Goal: Task Accomplishment & Management: Complete application form

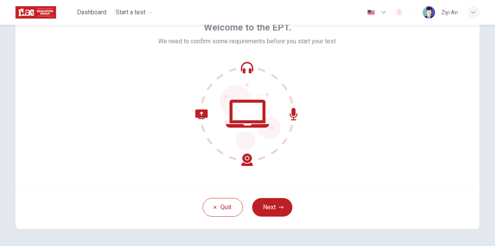
scroll to position [76, 0]
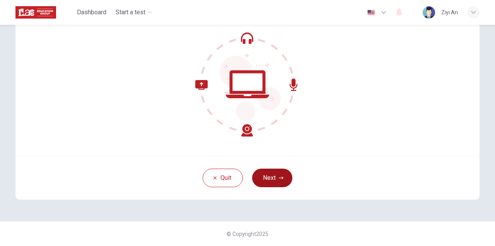
click at [273, 177] on button "Next" at bounding box center [272, 178] width 40 height 19
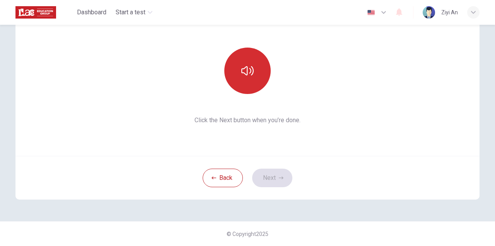
click at [243, 61] on button "button" at bounding box center [247, 71] width 46 height 46
click at [254, 82] on button "button" at bounding box center [247, 71] width 46 height 46
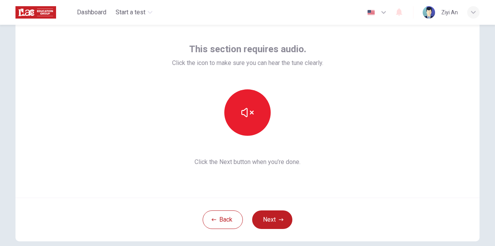
scroll to position [30, 0]
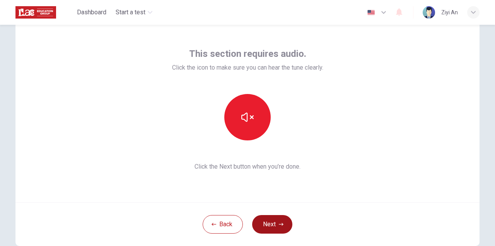
click at [274, 216] on button "Next" at bounding box center [272, 224] width 40 height 19
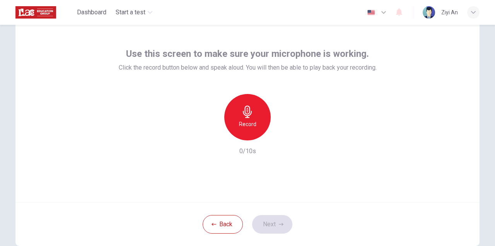
click at [247, 126] on h6 "Record" at bounding box center [247, 124] width 17 height 9
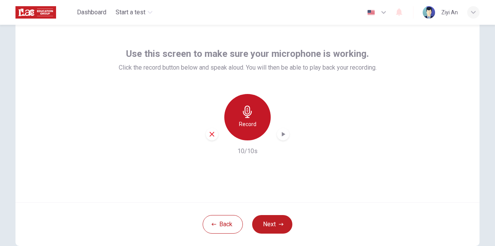
click at [246, 115] on icon "button" at bounding box center [248, 112] width 12 height 12
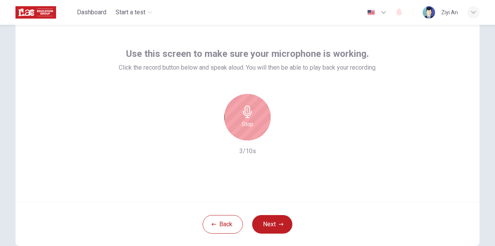
click at [254, 127] on div "Stop" at bounding box center [247, 117] width 46 height 46
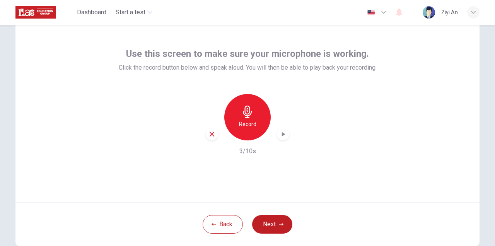
click at [280, 133] on icon "button" at bounding box center [283, 134] width 8 height 8
click at [280, 134] on icon "button" at bounding box center [283, 134] width 8 height 8
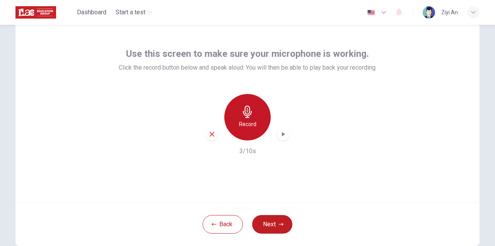
click at [248, 113] on icon "button" at bounding box center [248, 112] width 12 height 12
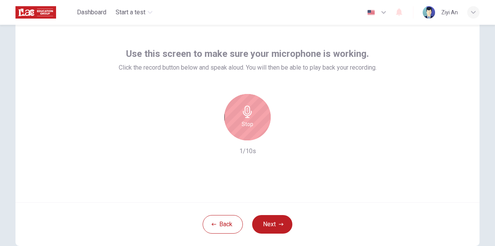
click at [252, 116] on icon "button" at bounding box center [248, 112] width 12 height 12
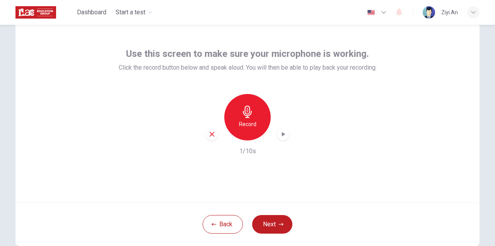
click at [285, 135] on icon "button" at bounding box center [283, 134] width 8 height 8
click at [207, 132] on div "button" at bounding box center [212, 134] width 12 height 12
click at [261, 120] on div "Record" at bounding box center [247, 117] width 46 height 46
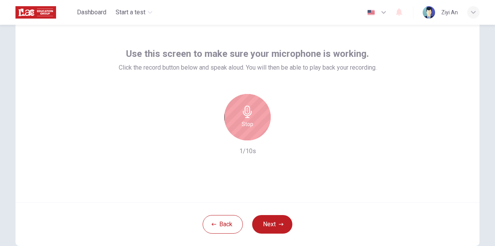
click at [261, 120] on div "Stop" at bounding box center [247, 117] width 46 height 46
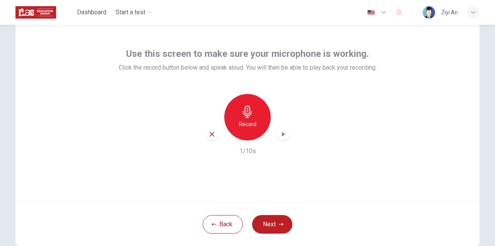
click at [281, 132] on icon "button" at bounding box center [283, 134] width 8 height 8
click at [271, 218] on button "Next" at bounding box center [272, 224] width 40 height 19
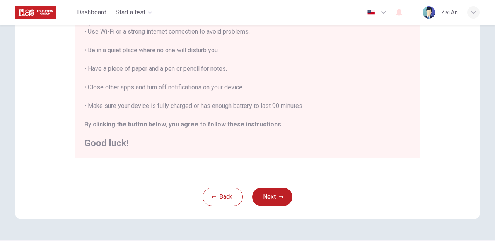
scroll to position [184, 0]
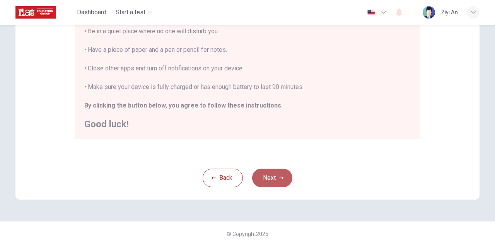
click at [269, 175] on button "Next" at bounding box center [272, 178] width 40 height 19
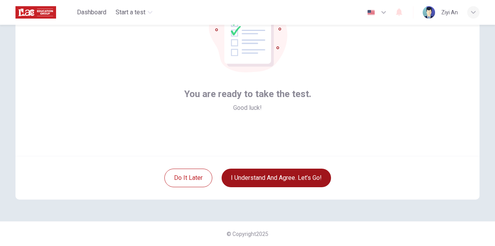
click at [267, 175] on button "I understand and agree. Let’s go!" at bounding box center [277, 178] width 110 height 19
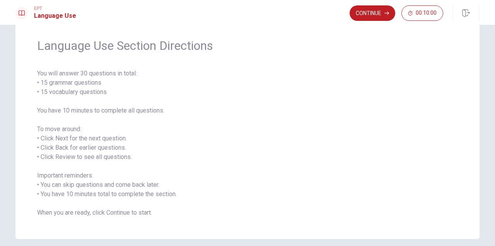
scroll to position [57, 0]
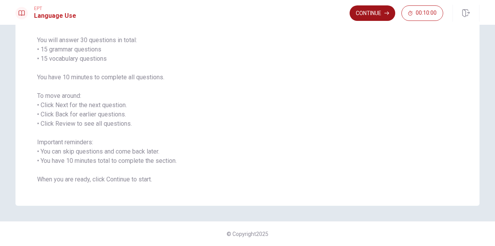
click at [369, 11] on button "Continue" at bounding box center [373, 12] width 46 height 15
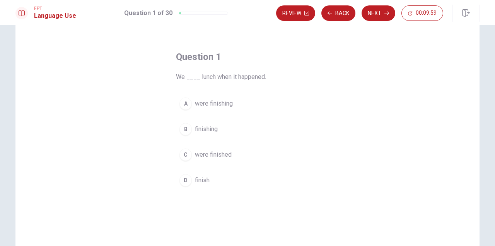
scroll to position [19, 0]
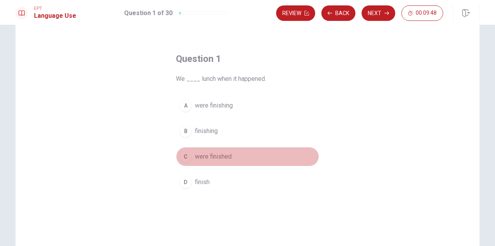
click at [219, 156] on span "were finished" at bounding box center [213, 156] width 37 height 9
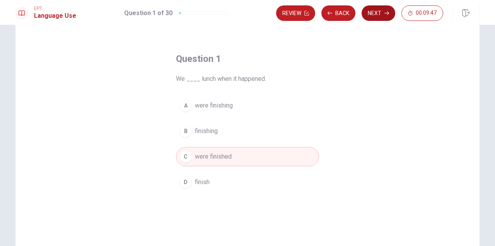
click at [377, 13] on button "Next" at bounding box center [379, 12] width 34 height 15
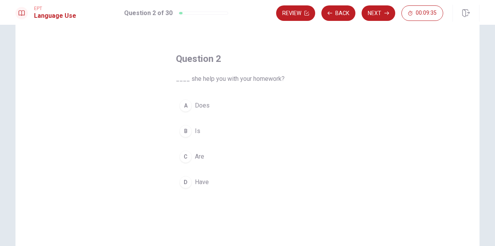
click at [222, 108] on button "A Does" at bounding box center [247, 105] width 143 height 19
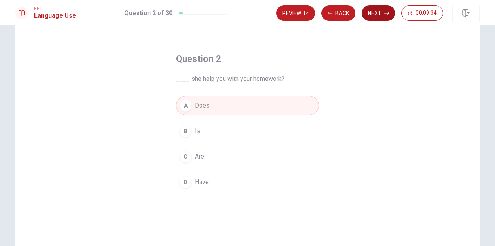
click at [379, 12] on button "Next" at bounding box center [379, 12] width 34 height 15
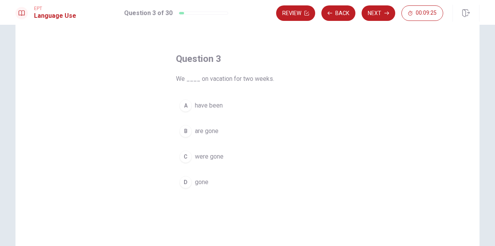
click at [231, 108] on button "A have been" at bounding box center [247, 105] width 143 height 19
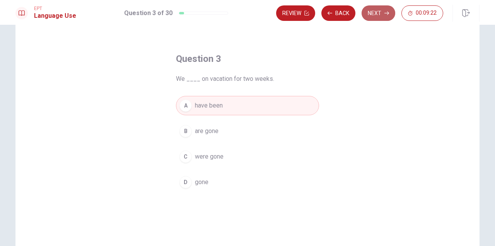
click at [375, 13] on button "Next" at bounding box center [379, 12] width 34 height 15
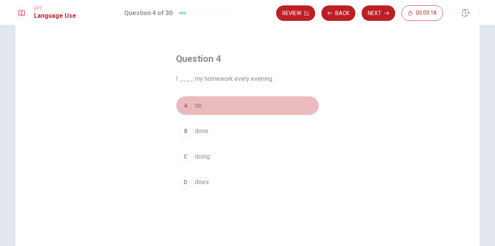
click at [231, 109] on button "A do" at bounding box center [247, 105] width 143 height 19
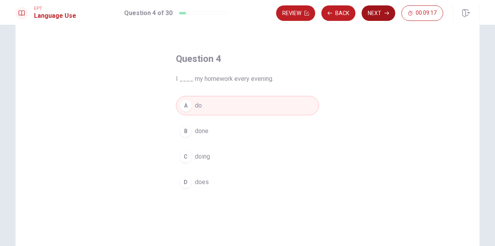
click at [379, 15] on button "Next" at bounding box center [379, 12] width 34 height 15
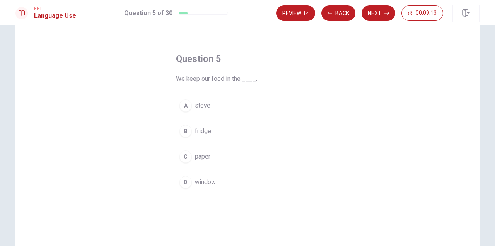
click at [222, 132] on button "B fridge" at bounding box center [247, 131] width 143 height 19
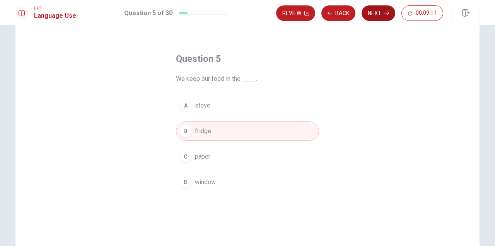
click at [377, 14] on button "Next" at bounding box center [379, 12] width 34 height 15
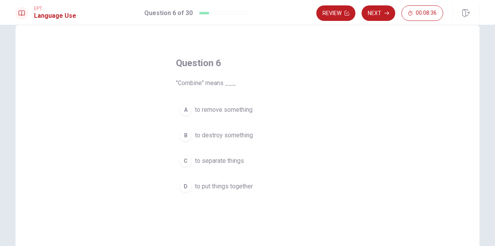
scroll to position [15, 0]
click at [226, 187] on span "to put things together" at bounding box center [224, 186] width 58 height 9
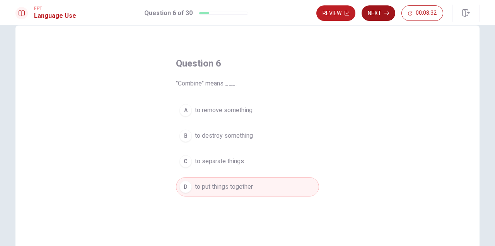
click at [374, 14] on button "Next" at bounding box center [379, 12] width 34 height 15
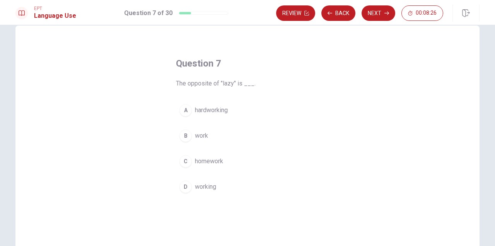
click at [235, 110] on button "A hardworking" at bounding box center [247, 110] width 143 height 19
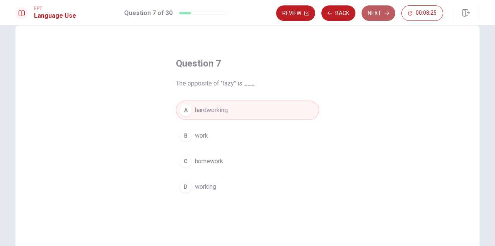
click at [385, 10] on button "Next" at bounding box center [379, 12] width 34 height 15
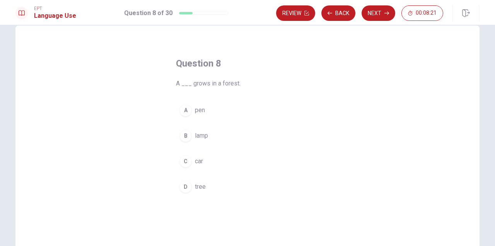
click at [195, 181] on button "D tree" at bounding box center [247, 186] width 143 height 19
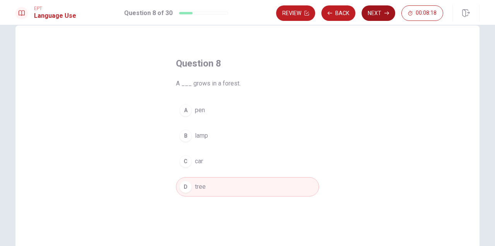
click at [375, 13] on button "Next" at bounding box center [379, 12] width 34 height 15
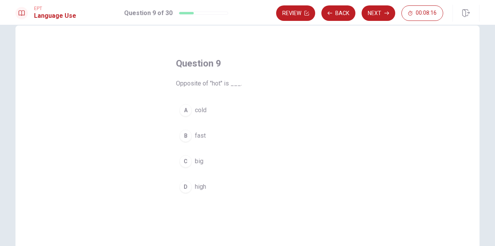
click at [214, 102] on button "A cold" at bounding box center [247, 110] width 143 height 19
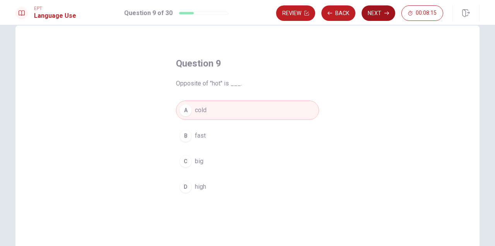
click at [369, 15] on button "Next" at bounding box center [379, 12] width 34 height 15
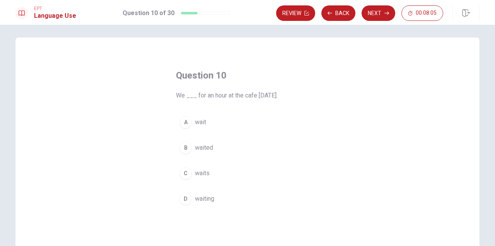
scroll to position [0, 0]
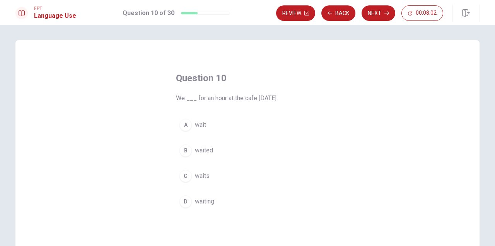
click at [235, 125] on button "A wait" at bounding box center [247, 124] width 143 height 19
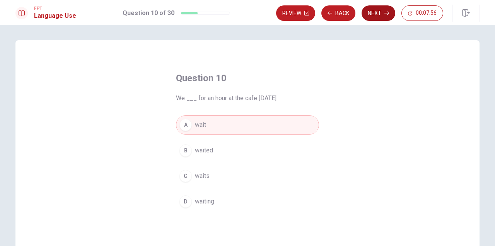
click at [379, 12] on button "Next" at bounding box center [379, 12] width 34 height 15
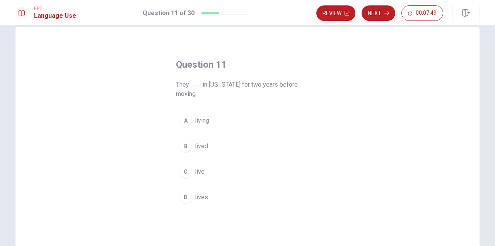
scroll to position [16, 0]
click at [246, 134] on button "B lived" at bounding box center [247, 143] width 143 height 19
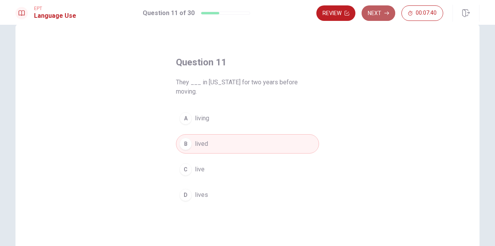
click at [383, 11] on button "Next" at bounding box center [379, 12] width 34 height 15
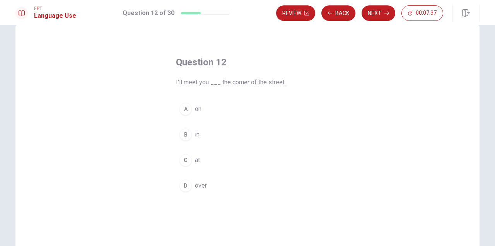
click at [249, 108] on button "A on" at bounding box center [247, 108] width 143 height 19
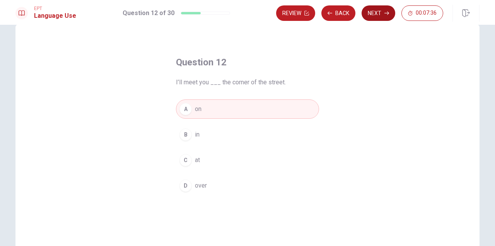
click at [382, 14] on button "Next" at bounding box center [379, 12] width 34 height 15
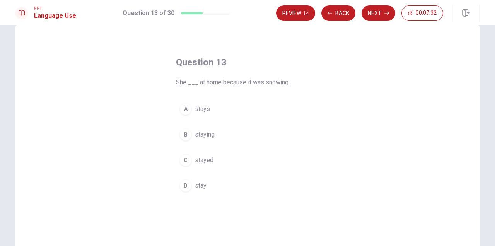
scroll to position [13, 0]
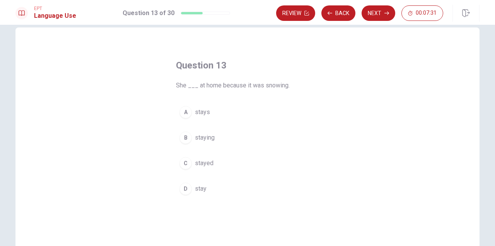
click at [250, 153] on div "A stays B staying C stayed D stay" at bounding box center [247, 151] width 143 height 96
click at [243, 176] on div "A stays B staying C stayed D stay" at bounding box center [247, 151] width 143 height 96
click at [227, 162] on button "C stayed" at bounding box center [247, 163] width 143 height 19
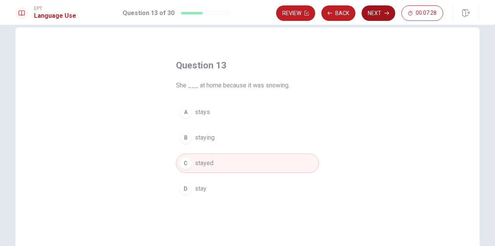
click at [375, 15] on button "Next" at bounding box center [379, 12] width 34 height 15
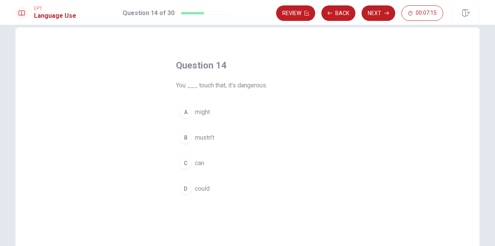
click at [240, 137] on button "B mustn’t" at bounding box center [247, 137] width 143 height 19
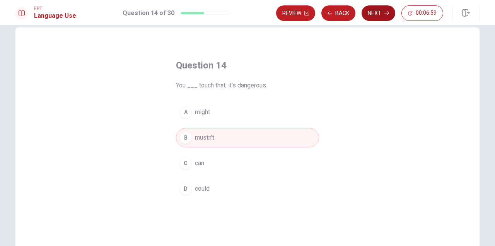
click at [380, 15] on button "Next" at bounding box center [379, 12] width 34 height 15
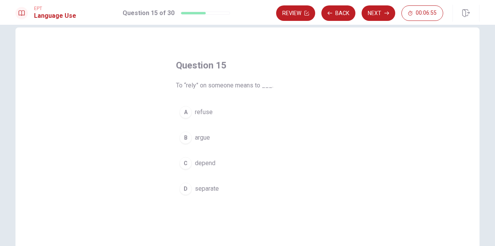
click at [221, 162] on button "C depend" at bounding box center [247, 163] width 143 height 19
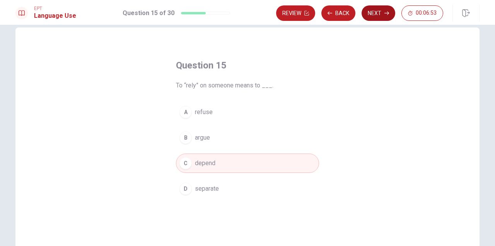
click at [384, 16] on button "Next" at bounding box center [379, 12] width 34 height 15
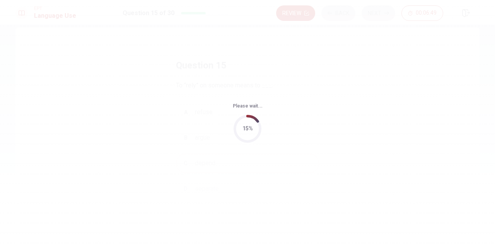
scroll to position [0, 0]
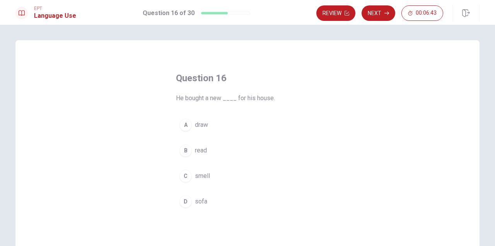
click at [215, 197] on button "D sofa" at bounding box center [247, 201] width 143 height 19
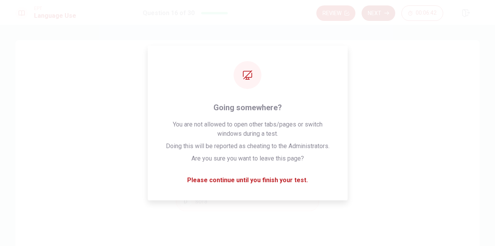
click at [376, 13] on button "Next" at bounding box center [379, 12] width 34 height 15
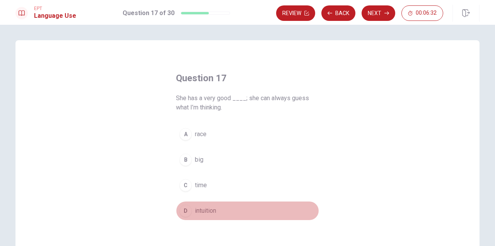
click at [214, 213] on span "intuition" at bounding box center [205, 210] width 21 height 9
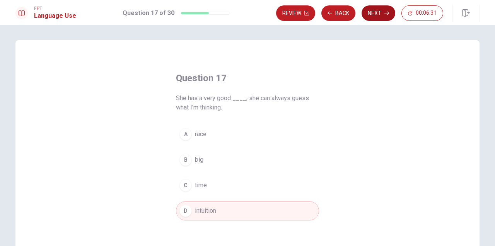
click at [384, 14] on button "Next" at bounding box center [379, 12] width 34 height 15
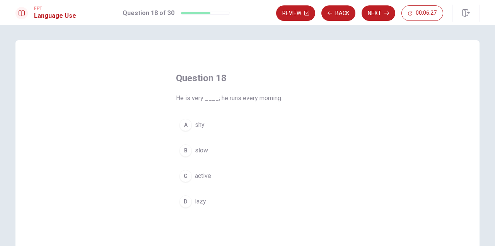
click at [223, 175] on button "C active" at bounding box center [247, 175] width 143 height 19
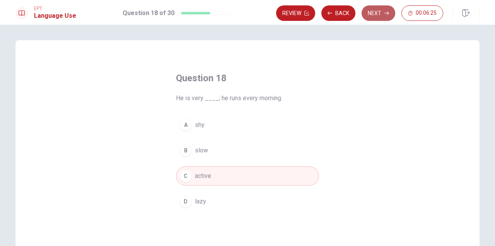
click at [376, 12] on button "Next" at bounding box center [379, 12] width 34 height 15
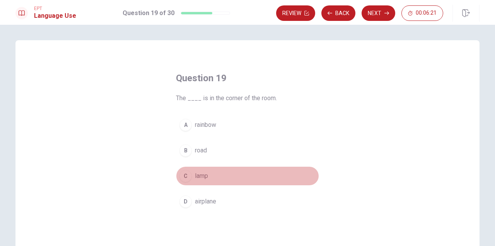
click at [214, 182] on button "C lamp" at bounding box center [247, 175] width 143 height 19
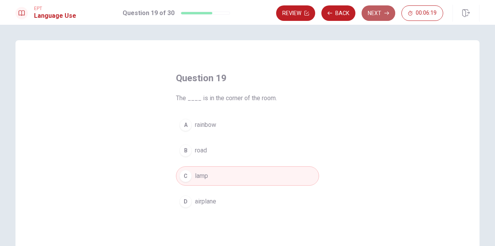
click at [377, 16] on button "Next" at bounding box center [379, 12] width 34 height 15
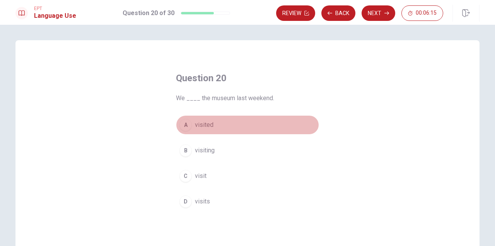
click at [223, 128] on button "A visited" at bounding box center [247, 124] width 143 height 19
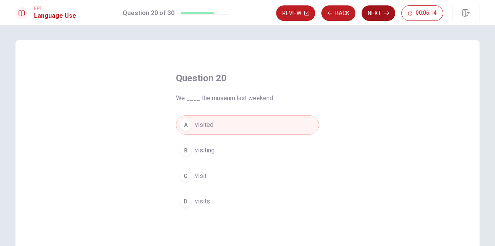
click at [380, 12] on button "Next" at bounding box center [379, 12] width 34 height 15
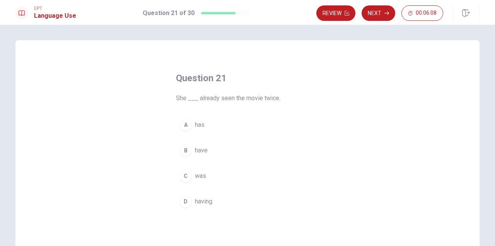
scroll to position [16, 0]
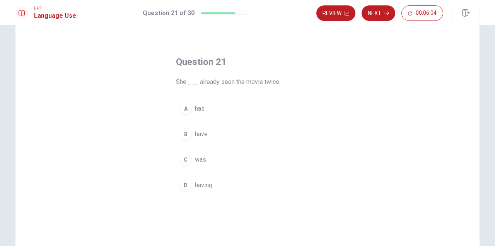
click at [248, 108] on button "A has" at bounding box center [247, 108] width 143 height 19
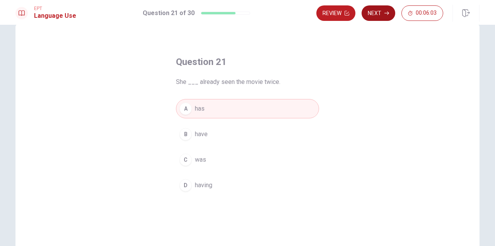
click at [383, 14] on button "Next" at bounding box center [379, 12] width 34 height 15
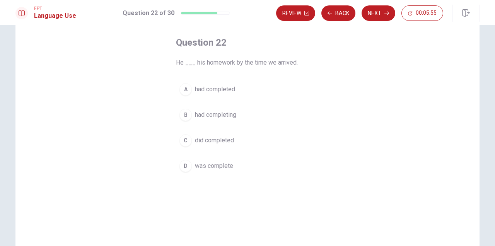
scroll to position [39, 0]
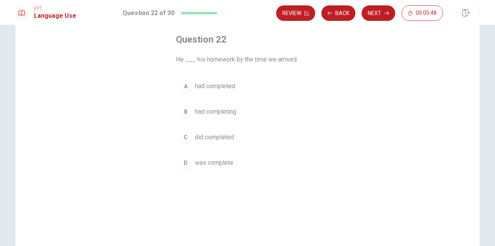
click at [255, 86] on button "A had completed" at bounding box center [247, 86] width 143 height 19
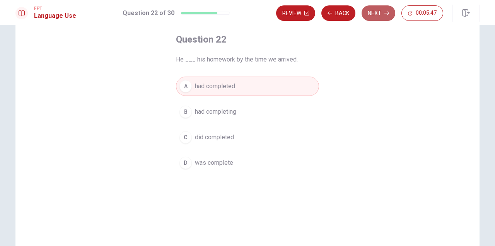
click at [379, 15] on button "Next" at bounding box center [379, 12] width 34 height 15
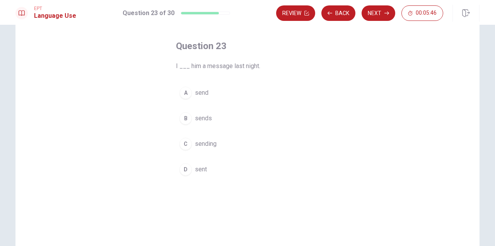
scroll to position [29, 0]
click at [245, 97] on button "A send" at bounding box center [247, 95] width 143 height 19
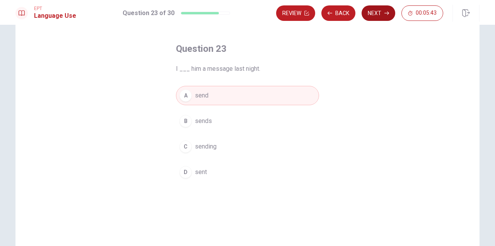
click at [378, 15] on button "Next" at bounding box center [379, 12] width 34 height 15
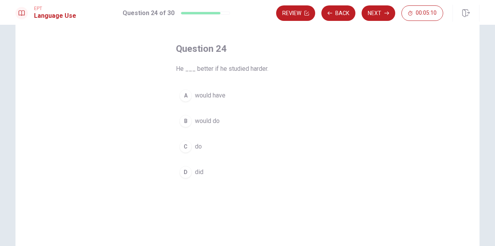
click at [230, 120] on button "B would do" at bounding box center [247, 120] width 143 height 19
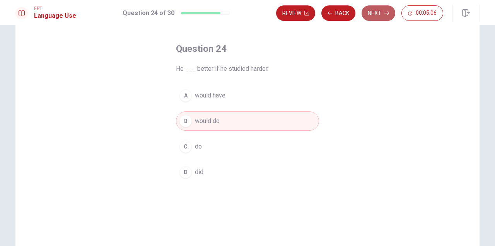
click at [377, 14] on button "Next" at bounding box center [379, 12] width 34 height 15
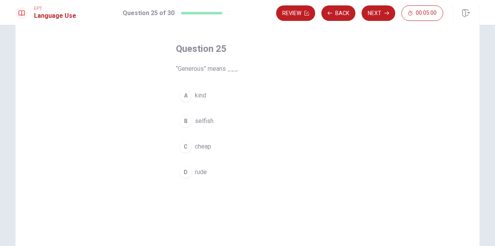
click at [212, 87] on button "A kind" at bounding box center [247, 95] width 143 height 19
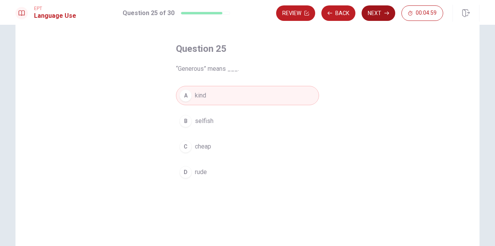
click at [371, 15] on button "Next" at bounding box center [379, 12] width 34 height 15
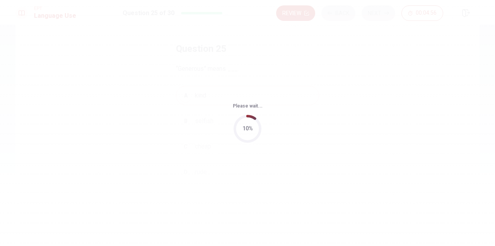
scroll to position [0, 0]
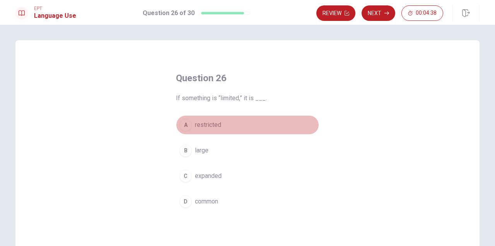
click at [230, 122] on button "A restricted" at bounding box center [247, 124] width 143 height 19
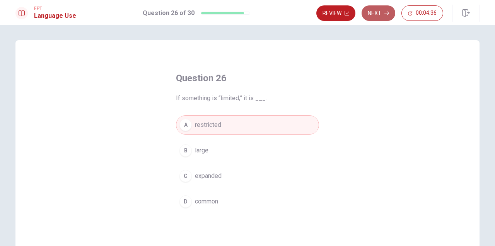
click at [380, 12] on button "Next" at bounding box center [379, 12] width 34 height 15
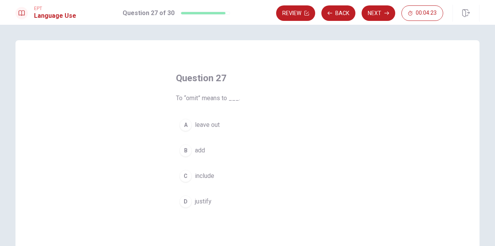
click at [224, 126] on button "A leave out" at bounding box center [247, 124] width 143 height 19
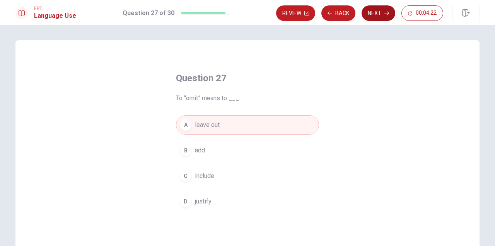
click at [375, 13] on button "Next" at bounding box center [379, 12] width 34 height 15
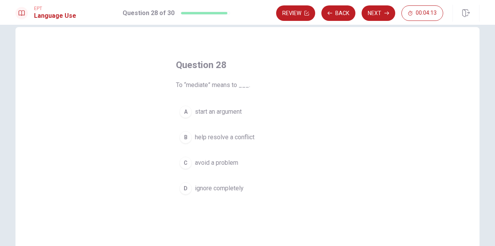
scroll to position [16, 0]
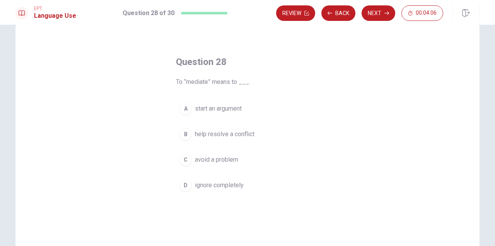
click at [233, 158] on span "avoid a problem" at bounding box center [216, 159] width 43 height 9
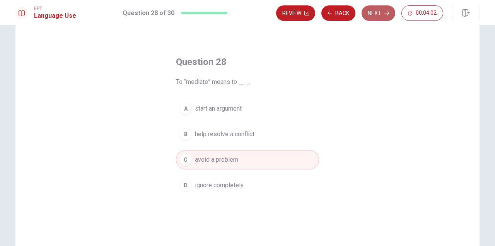
click at [375, 13] on button "Next" at bounding box center [379, 12] width 34 height 15
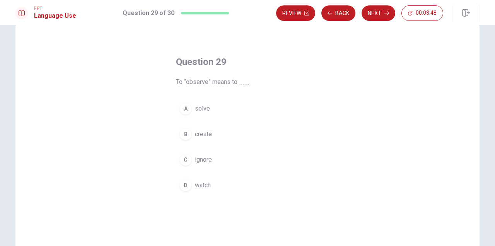
scroll to position [17, 0]
click at [214, 173] on div "A solve B create C ignore D watch" at bounding box center [247, 147] width 143 height 96
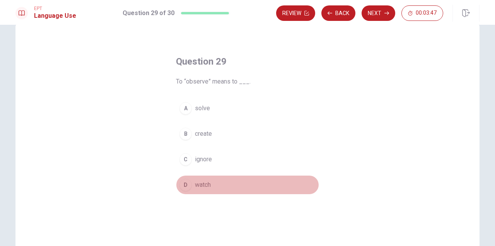
click at [214, 181] on button "D watch" at bounding box center [247, 184] width 143 height 19
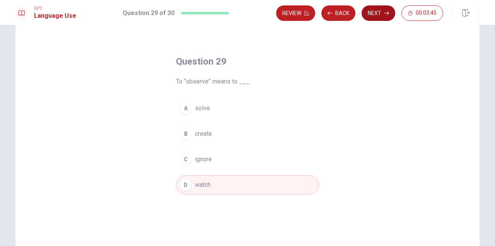
click at [379, 13] on button "Next" at bounding box center [379, 12] width 34 height 15
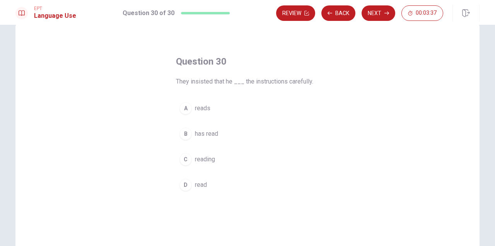
click at [222, 132] on button "B has read" at bounding box center [247, 133] width 143 height 19
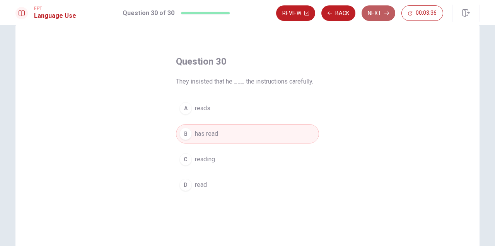
click at [377, 7] on button "Next" at bounding box center [379, 12] width 34 height 15
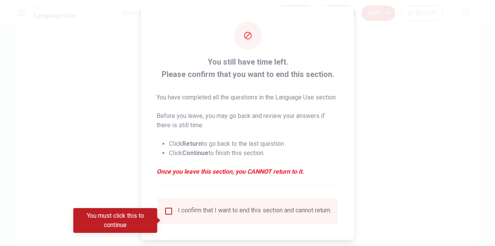
click at [165, 216] on input "You must click this to continue" at bounding box center [168, 211] width 9 height 9
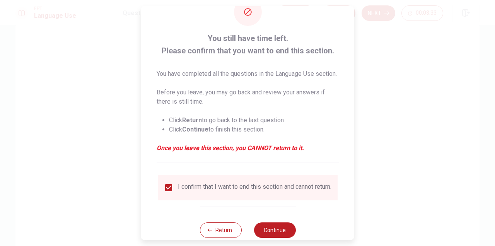
scroll to position [52, 0]
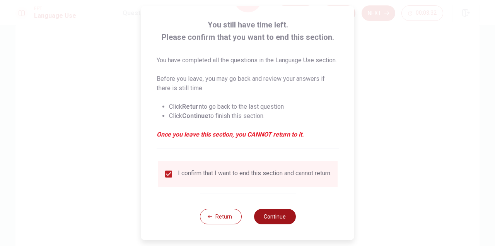
click at [280, 217] on button "Continue" at bounding box center [275, 216] width 42 height 15
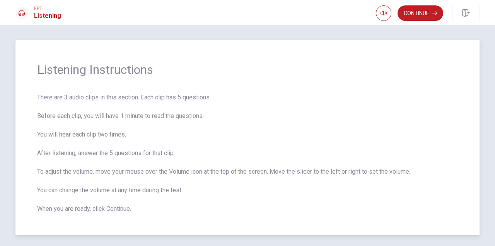
scroll to position [29, 0]
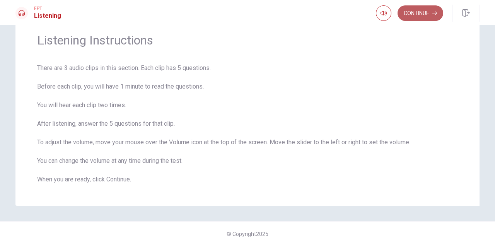
click at [417, 10] on button "Continue" at bounding box center [421, 12] width 46 height 15
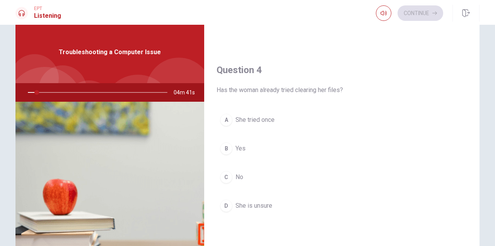
scroll to position [568, 0]
click at [280, 178] on button "C No" at bounding box center [342, 176] width 251 height 19
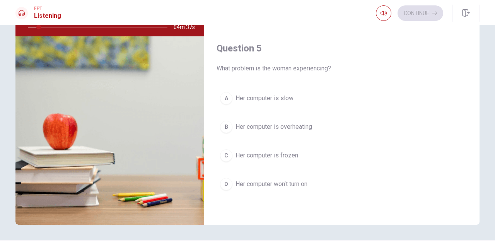
scroll to position [91, 0]
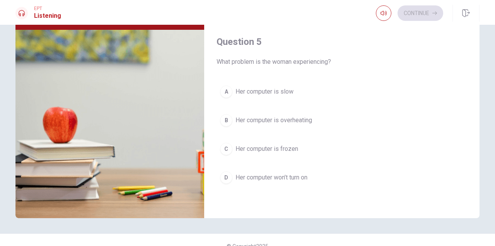
click at [286, 93] on span "Her computer is slow" at bounding box center [265, 91] width 58 height 9
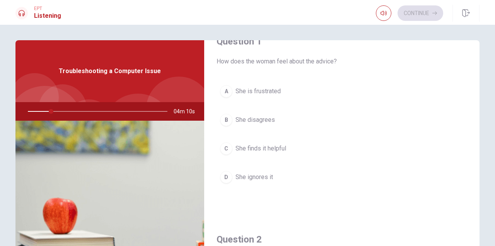
scroll to position [25, 0]
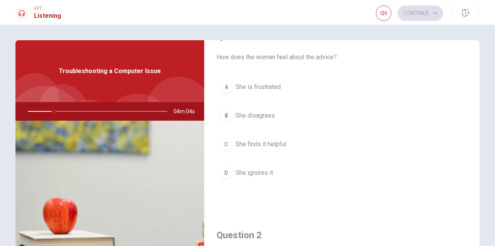
click at [284, 87] on button "A She is frustrated" at bounding box center [342, 86] width 251 height 19
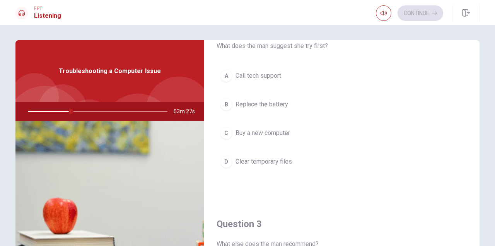
scroll to position [237, 0]
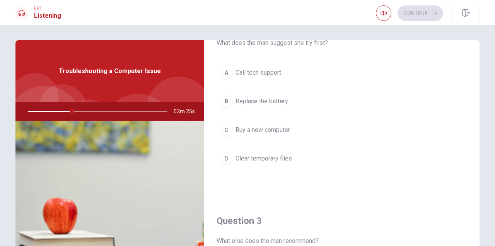
click at [284, 161] on span "Clear temporary files" at bounding box center [264, 158] width 57 height 9
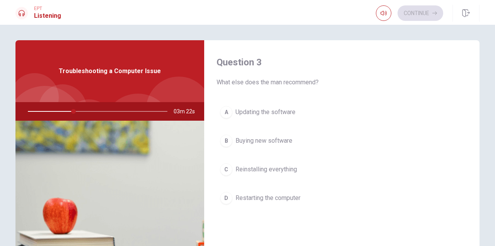
scroll to position [401, 0]
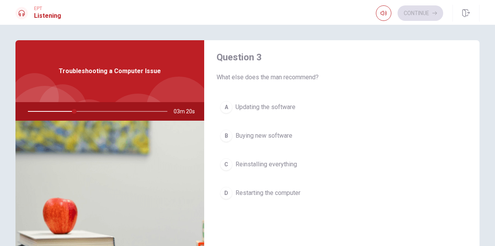
click at [302, 104] on button "A Updating the software" at bounding box center [342, 107] width 251 height 19
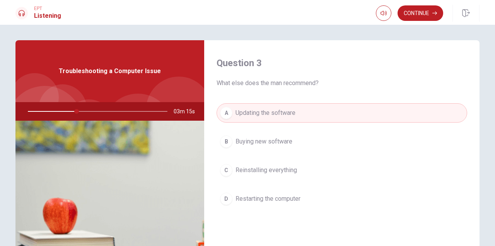
scroll to position [397, 0]
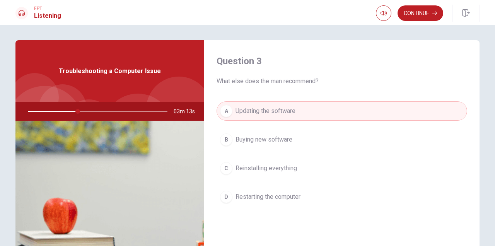
click at [300, 194] on span "Restarting the computer" at bounding box center [268, 196] width 65 height 9
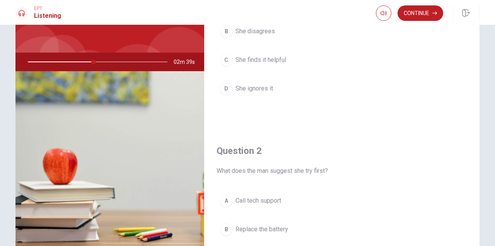
scroll to position [0, 0]
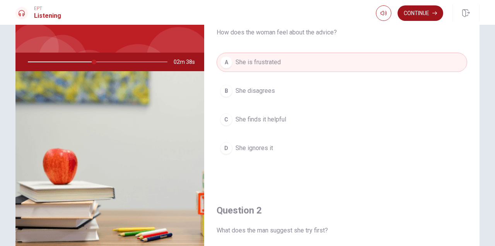
click at [419, 11] on button "Continue" at bounding box center [421, 12] width 46 height 15
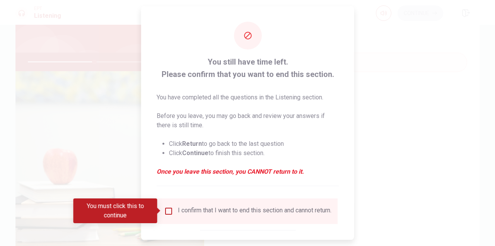
scroll to position [43, 0]
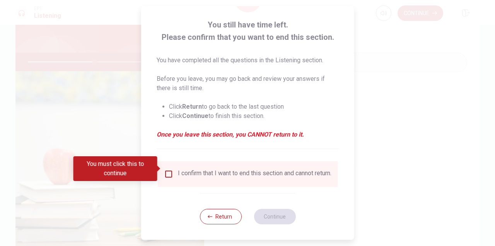
click at [170, 171] on input "You must click this to continue" at bounding box center [168, 174] width 9 height 9
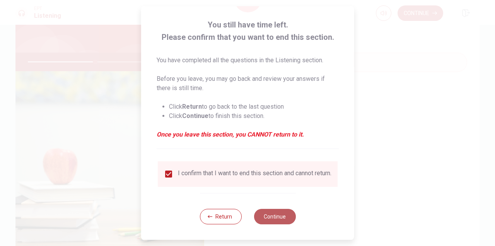
click at [281, 216] on button "Continue" at bounding box center [275, 216] width 42 height 15
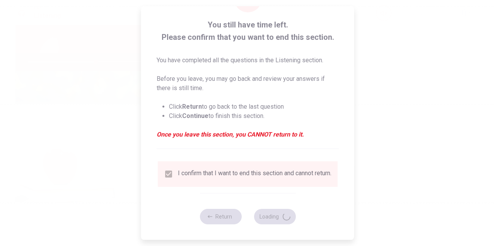
type input "49"
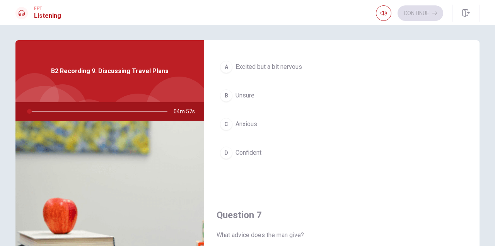
scroll to position [48, 0]
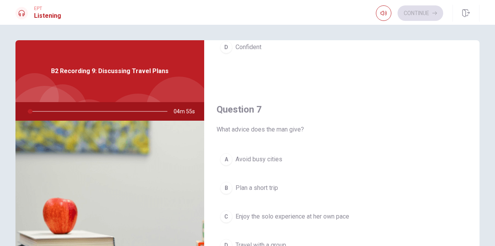
click at [286, 108] on h4 "Question 7" at bounding box center [342, 109] width 251 height 12
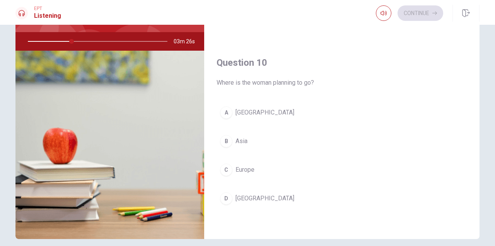
scroll to position [73, 0]
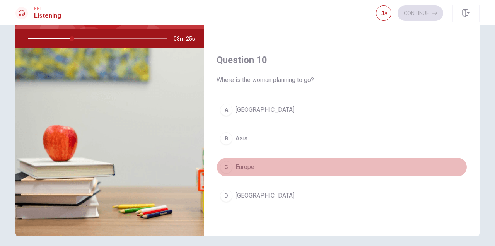
click at [270, 173] on button "C Europe" at bounding box center [342, 167] width 251 height 19
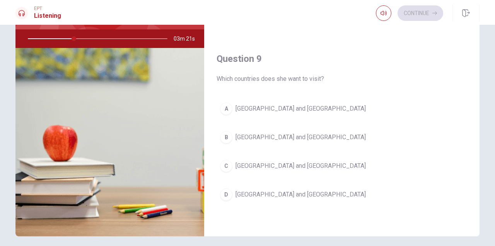
scroll to position [526, 0]
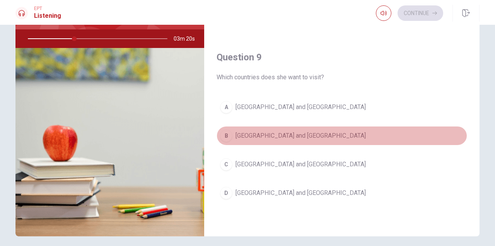
click at [277, 133] on span "[GEOGRAPHIC_DATA] and [GEOGRAPHIC_DATA]" at bounding box center [301, 135] width 130 height 9
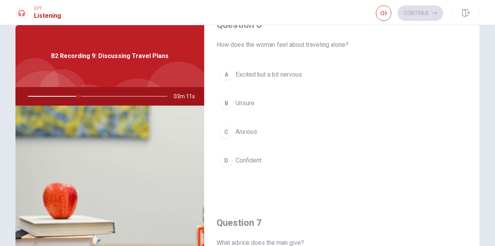
scroll to position [20, 0]
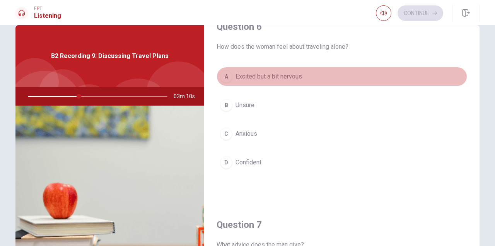
click at [286, 74] on span "Excited but a bit nervous" at bounding box center [269, 76] width 67 height 9
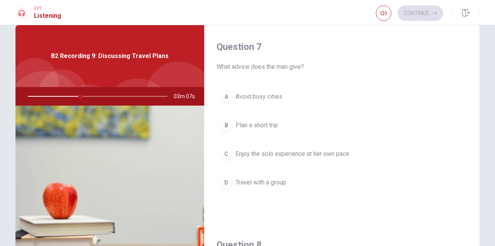
scroll to position [199, 0]
click at [286, 152] on span "Enjoy the solo experience at her own pace" at bounding box center [293, 153] width 114 height 9
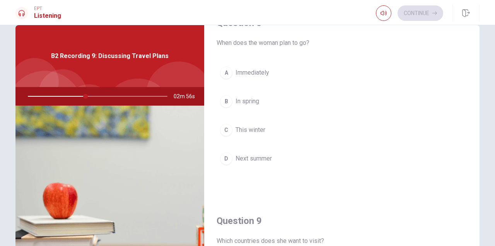
scroll to position [427, 0]
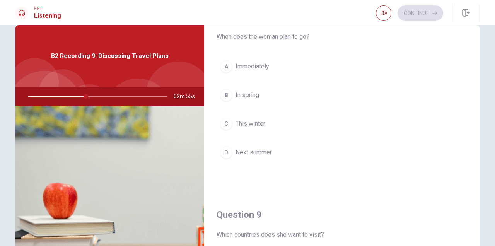
click at [285, 149] on button "D Next summer" at bounding box center [342, 152] width 251 height 19
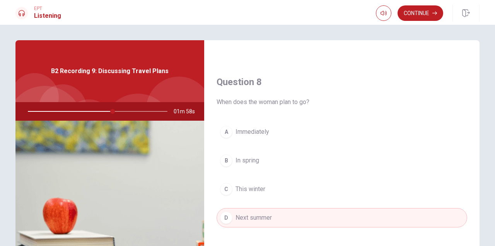
scroll to position [389, 0]
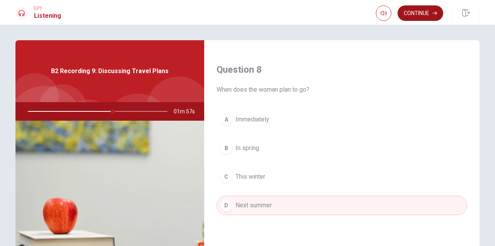
click at [416, 17] on button "Continue" at bounding box center [421, 12] width 46 height 15
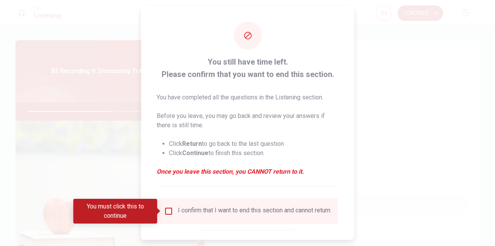
click at [203, 213] on div "I confirm that I want to end this section and cannot return." at bounding box center [255, 211] width 154 height 9
click at [169, 209] on input "You must click this to continue" at bounding box center [168, 211] width 9 height 9
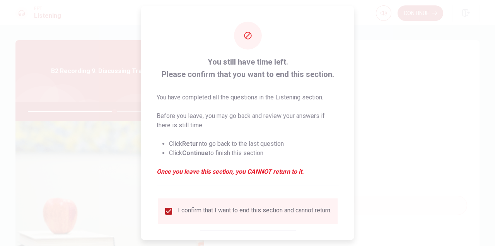
scroll to position [43, 0]
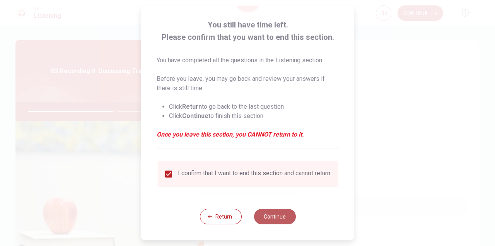
click at [285, 216] on button "Continue" at bounding box center [275, 216] width 42 height 15
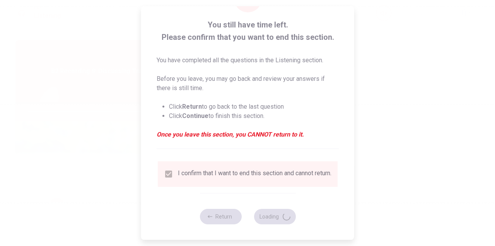
type input "63"
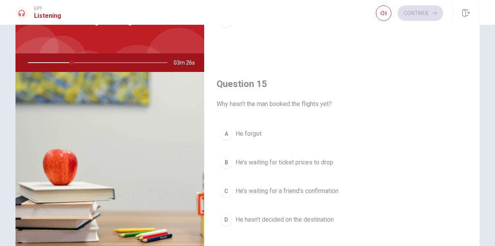
scroll to position [50, 0]
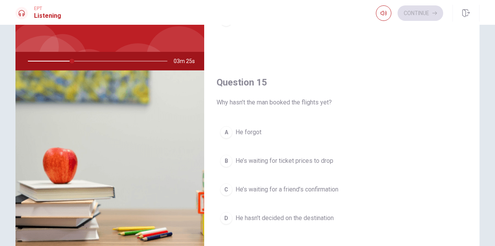
click at [300, 158] on span "He’s waiting for ticket prices to drop" at bounding box center [285, 160] width 98 height 9
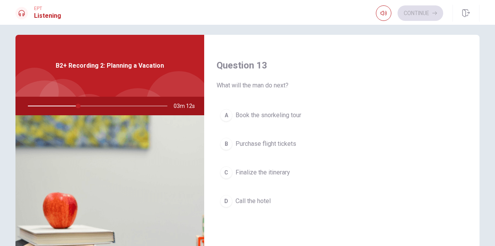
scroll to position [385, 0]
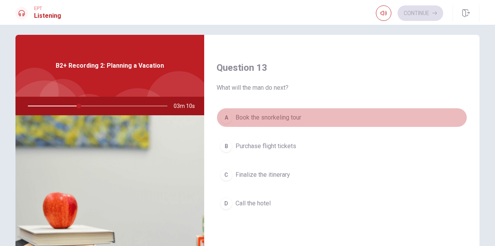
click at [296, 116] on span "Book the snorkeling tour" at bounding box center [269, 117] width 66 height 9
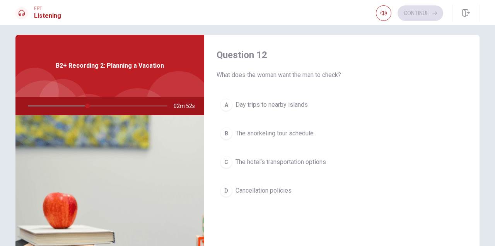
scroll to position [212, 0]
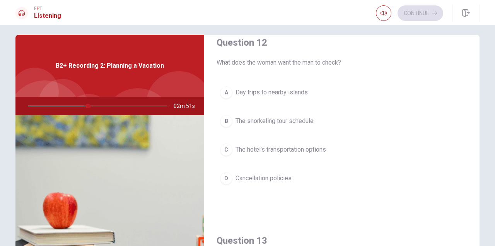
click at [310, 89] on button "A Day trips to nearby islands" at bounding box center [342, 92] width 251 height 19
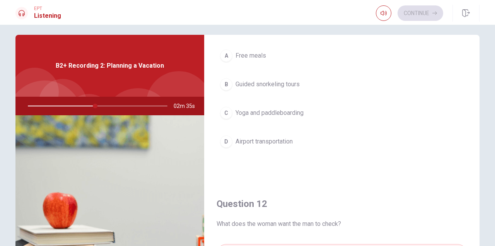
scroll to position [1, 0]
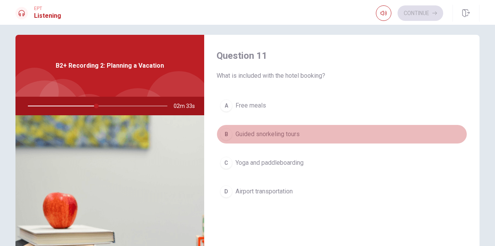
click at [311, 134] on button "B Guided snorkeling tours" at bounding box center [342, 134] width 251 height 19
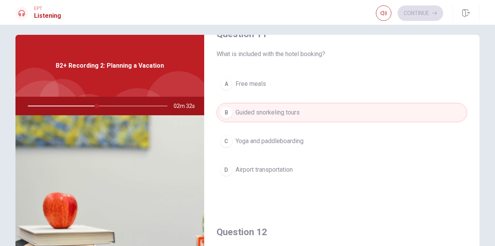
scroll to position [25, 0]
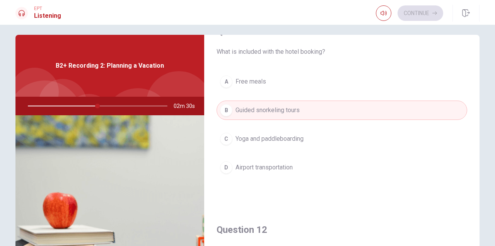
click at [311, 164] on button "D Airport transportation" at bounding box center [342, 167] width 251 height 19
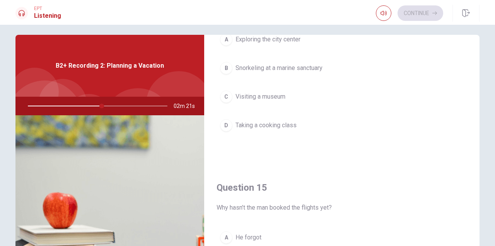
scroll to position [670, 0]
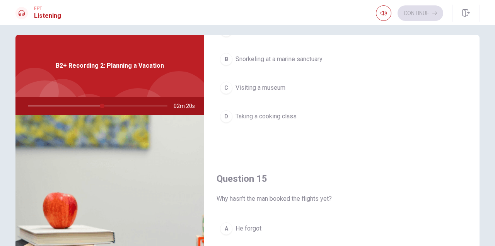
click at [326, 57] on button "B Snorkeling at a marine sanctuary" at bounding box center [342, 59] width 251 height 19
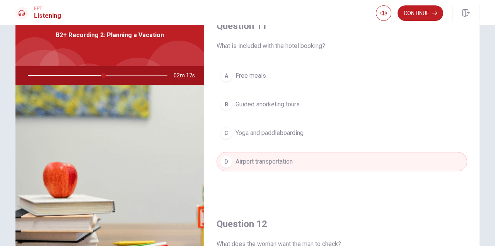
scroll to position [0, 0]
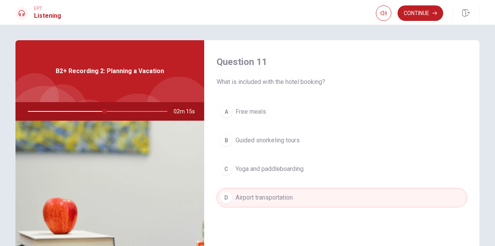
click at [324, 170] on button "C Yoga and paddleboarding" at bounding box center [342, 168] width 251 height 19
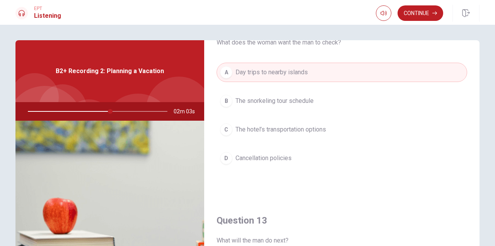
scroll to position [236, 0]
click at [331, 103] on button "B The snorkeling tour schedule" at bounding box center [342, 102] width 251 height 19
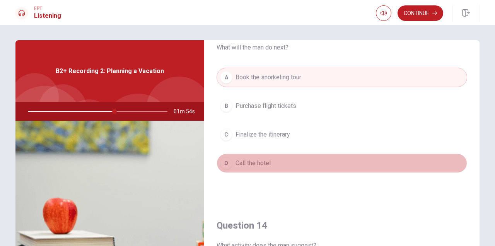
click at [328, 156] on button "D Call the hotel" at bounding box center [342, 163] width 251 height 19
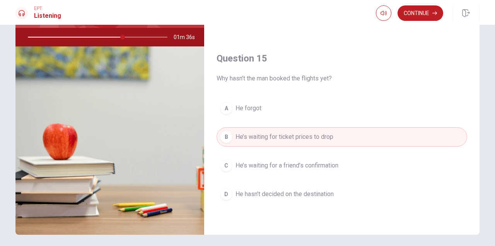
scroll to position [716, 0]
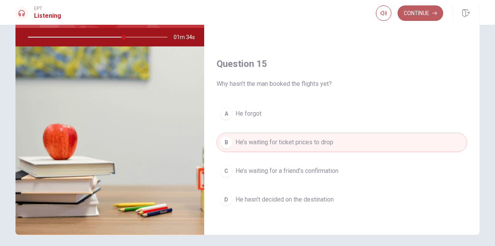
click at [422, 14] on button "Continue" at bounding box center [421, 12] width 46 height 15
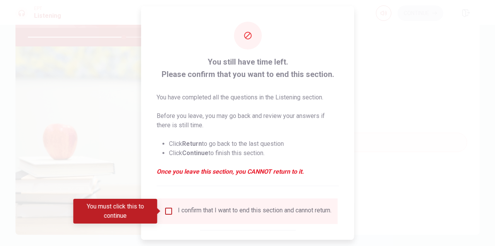
click at [259, 203] on div "I confirm that I want to end this section and cannot return." at bounding box center [248, 212] width 180 height 26
click at [167, 211] on input "You must click this to continue" at bounding box center [168, 211] width 9 height 9
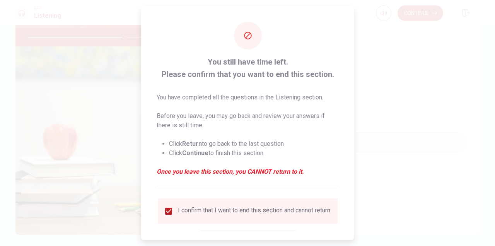
scroll to position [43, 0]
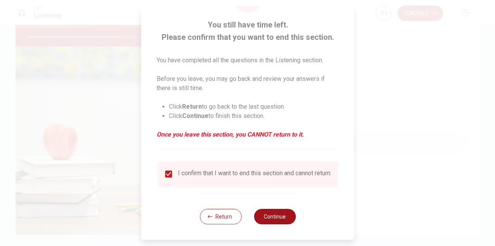
click at [284, 218] on button "Continue" at bounding box center [275, 216] width 42 height 15
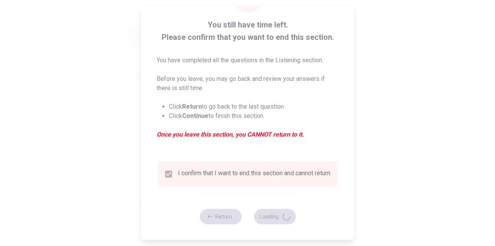
type input "71"
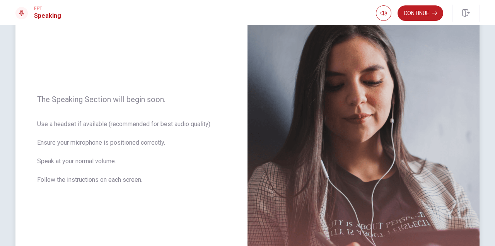
scroll to position [69, 0]
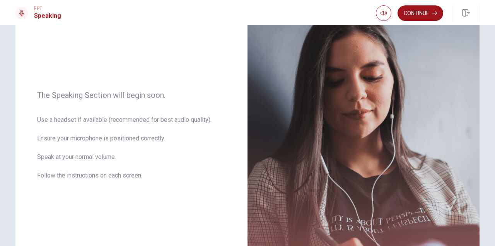
click at [422, 13] on button "Continue" at bounding box center [421, 12] width 46 height 15
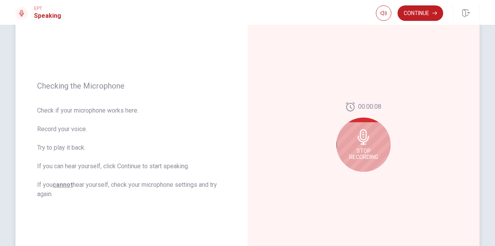
click at [367, 142] on icon at bounding box center [363, 136] width 11 height 15
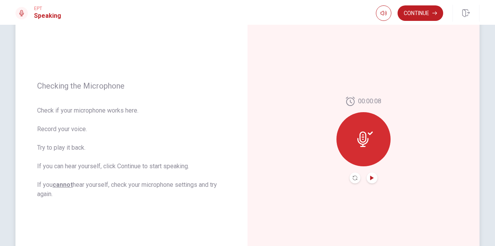
click at [370, 177] on icon "Play Audio" at bounding box center [371, 178] width 3 height 5
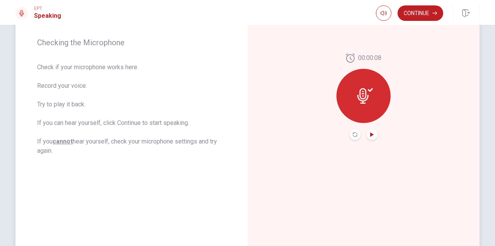
scroll to position [113, 0]
click at [412, 10] on button "Continue" at bounding box center [421, 12] width 46 height 15
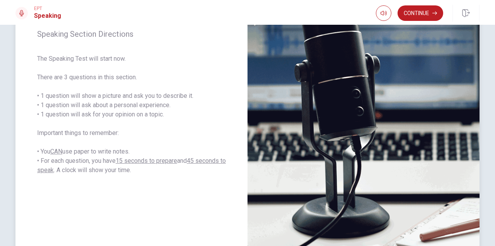
scroll to position [101, 0]
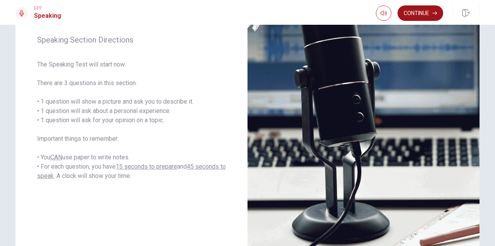
click at [418, 12] on button "Continue" at bounding box center [421, 12] width 46 height 15
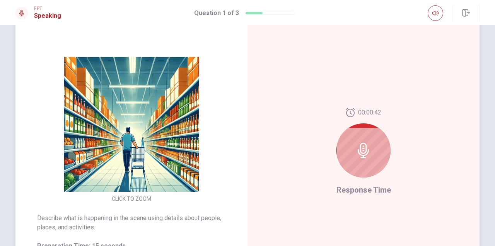
scroll to position [58, 0]
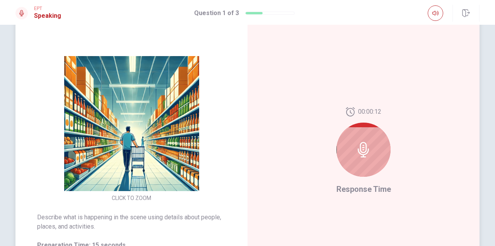
click at [158, 144] on img at bounding box center [131, 123] width 149 height 135
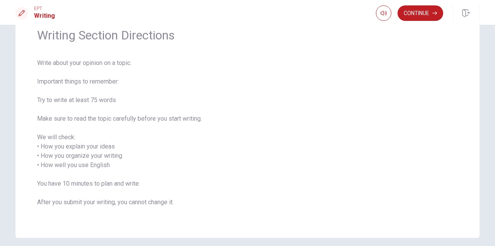
scroll to position [34, 0]
click at [416, 14] on button "Continue" at bounding box center [421, 12] width 46 height 15
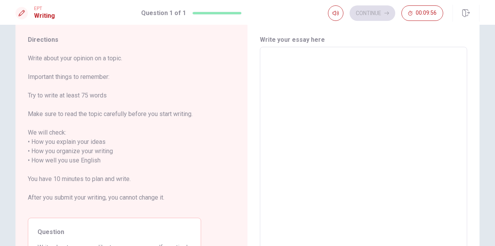
scroll to position [20, 0]
click at [311, 60] on textarea at bounding box center [364, 157] width 197 height 206
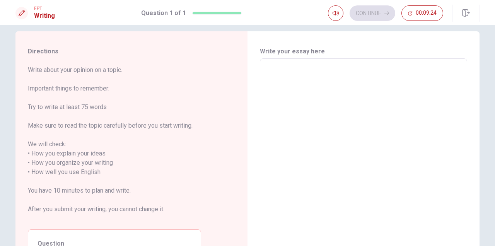
scroll to position [15, 0]
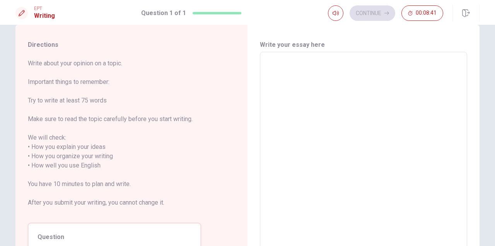
click at [313, 113] on textarea at bounding box center [364, 161] width 197 height 206
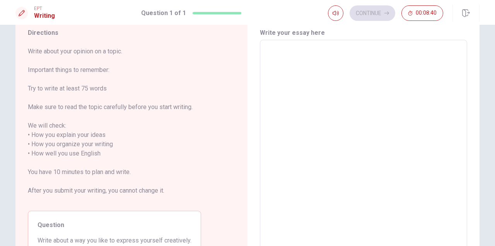
scroll to position [29, 0]
type textarea "A"
type textarea "x"
type textarea "T"
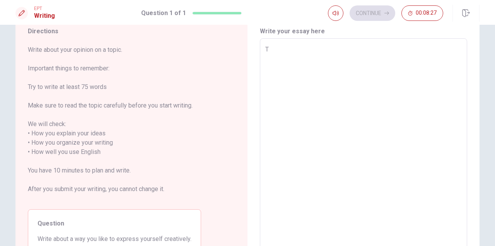
type textarea "x"
type textarea "To"
type textarea "x"
type textarea "Top"
type textarea "x"
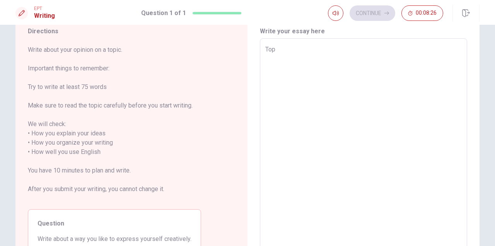
type textarea "Topi"
type textarea "x"
type textarea "Topic"
type textarea "x"
type textarea "Topic:"
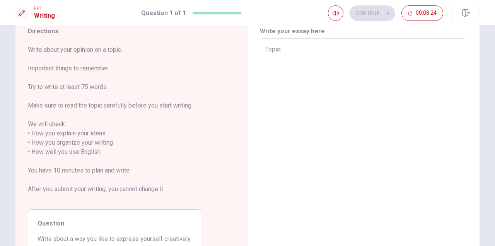
type textarea "x"
type textarea "Topic:"
type textarea "x"
type textarea "Topic: A"
type textarea "x"
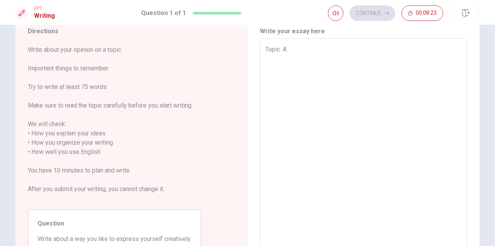
type textarea "Topic: A"
type textarea "x"
type textarea "Topic: A w"
type textarea "x"
type textarea "Topic: A wa"
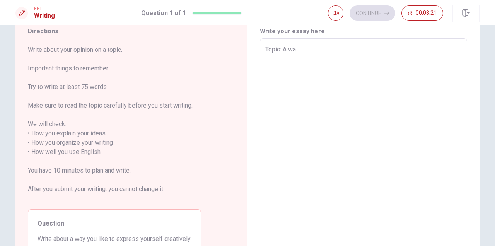
type textarea "x"
type textarea "Topic: A way"
type textarea "x"
type textarea "Topic: A way"
type textarea "x"
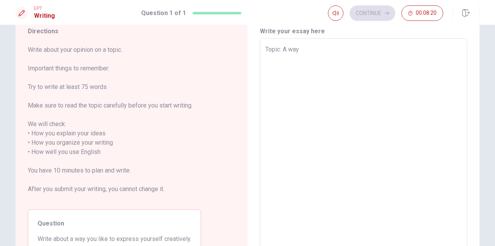
type textarea "Topic: A way I"
type textarea "x"
type textarea "Topic: A way I"
type textarea "x"
type textarea "Topic: A way I l"
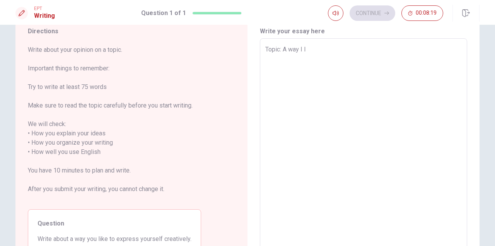
type textarea "x"
type textarea "Topic: A way I li"
type textarea "x"
type textarea "Topic: A way I lik"
type textarea "x"
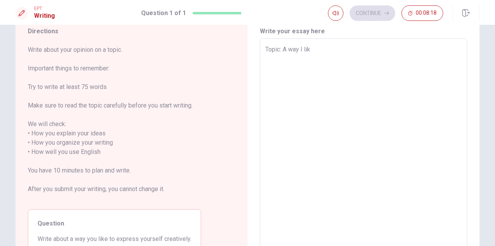
type textarea "Topic: A way I like"
type textarea "x"
type textarea "Topic: A way I like"
type textarea "x"
type textarea "Topic: A way I like t"
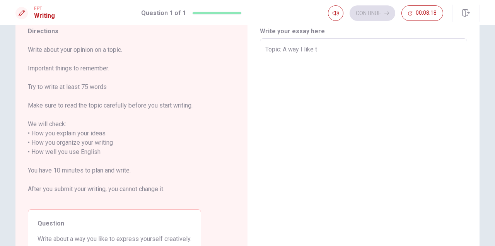
type textarea "x"
type textarea "Topic: A way I like to"
type textarea "x"
type textarea "Topic: A way I like to"
type textarea "x"
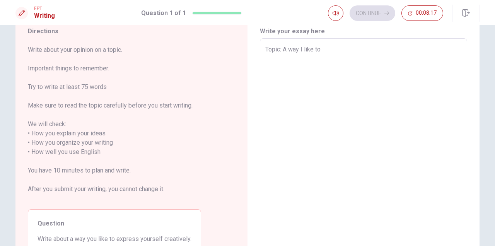
type textarea "Topic: A way I like to e"
type textarea "x"
type textarea "Topic: A way I like to ex"
type textarea "x"
type textarea "Topic: A way I like to exp"
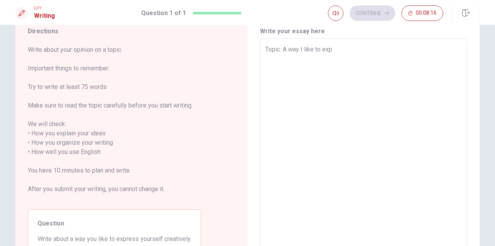
type textarea "x"
type textarea "Topic: A way I like to expr"
type textarea "x"
type textarea "Topic: A way I like to expre"
type textarea "x"
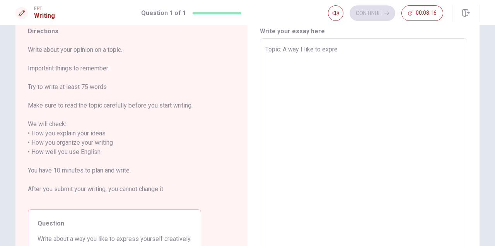
type textarea "Topic: A way I like to expres"
type textarea "x"
type textarea "Topic: A way I like to express"
type textarea "x"
type textarea "Topic: A way I like to express"
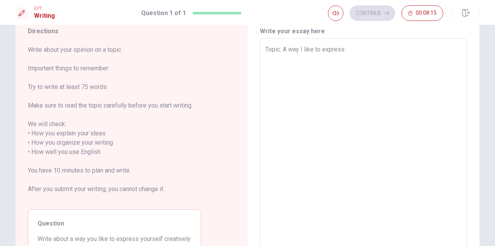
type textarea "x"
type textarea "Topic: A way I like to express m"
type textarea "x"
type textarea "Topic: A way I like to express my"
type textarea "x"
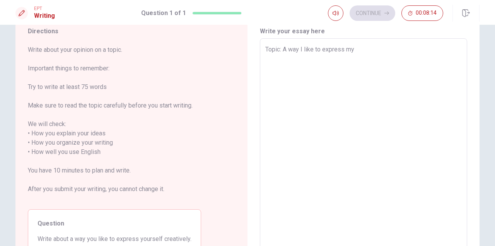
type textarea "Topic: A way I like to express mys"
type textarea "x"
type textarea "Topic: A way I like to express myse"
type textarea "x"
type textarea "Topic: A way I like to express mysel"
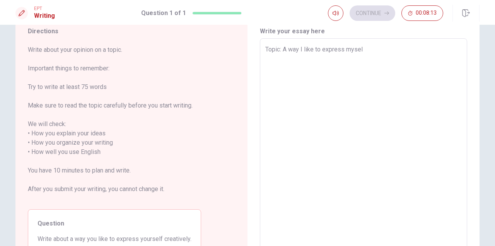
type textarea "x"
type textarea "Topic: A way I like to express myself"
type textarea "x"
type textarea "Topic: A way I like to express myself"
type textarea "x"
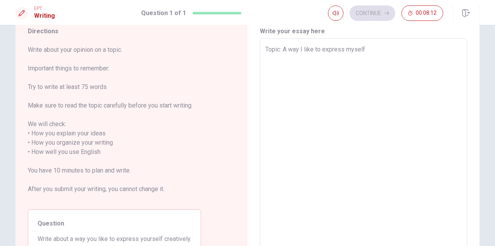
type textarea "Topic: A way I like to express myself c"
type textarea "x"
type textarea "Topic: A way I like to express myself cr"
type textarea "x"
type textarea "Topic: A way I like to express myself cre"
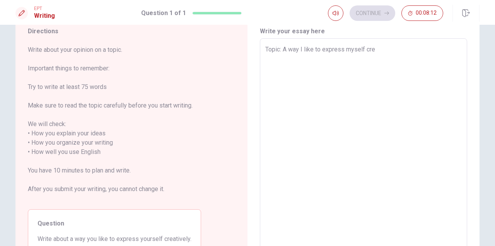
type textarea "x"
type textarea "Topic: A way I like to express myself crea"
type textarea "x"
type textarea "Topic: A way I like to express myself creat"
type textarea "x"
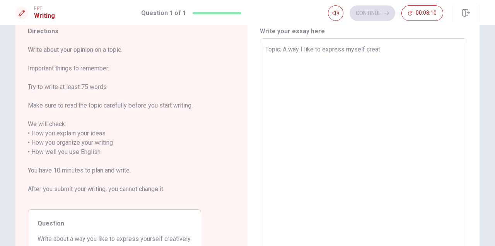
type textarea "Topic: A way I like to express myself creati"
type textarea "x"
type textarea "Topic: A way I like to express myself creativ"
type textarea "x"
type textarea "Topic: A way I like to express myself creative"
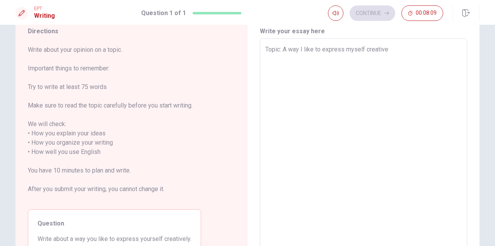
type textarea "x"
type textarea "Topic: A way I like to express myself creativel"
type textarea "x"
type textarea "Topic: A way I like to express myself creatively"
type textarea "x"
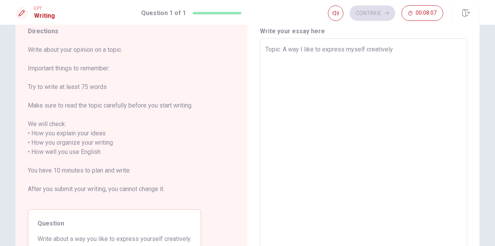
type textarea "Topic: A way I like to express myself creatively"
type textarea "x"
type textarea "Topic: A way I like to express myself creatively"
type textarea "x"
type textarea "Topic: A way I like to express myself creatively"
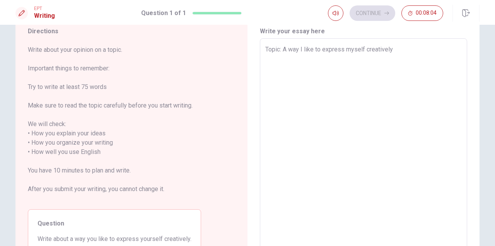
type textarea "x"
type textarea "Topic: A way I like to express myself creatively"
type textarea "x"
type textarea "Topic: A way I like to express myself creatively O"
type textarea "x"
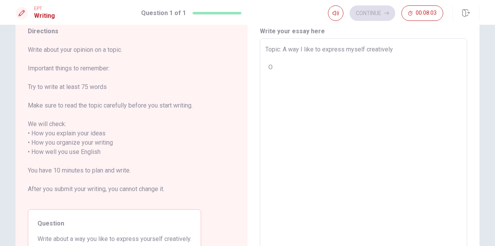
type textarea "Topic: A way I like to express myself creatively On"
type textarea "x"
type textarea "Topic: A way I like to express myself creatively One"
type textarea "x"
type textarea "Topic: A way I like to express myself creatively One"
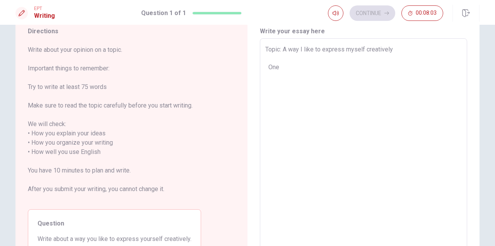
type textarea "x"
type textarea "Topic: A way I like to express myself creatively One d"
type textarea "x"
type textarea "Topic: A way I like to express myself creatively One da"
type textarea "x"
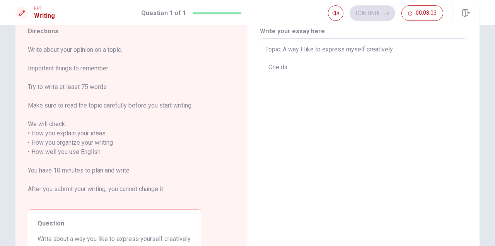
type textarea "Topic: A way I like to express myself creatively One day"
type textarea "x"
type textarea "Topic: A way I like to express myself creatively One da"
type textarea "x"
type textarea "Topic: A way I like to express myself creatively One d"
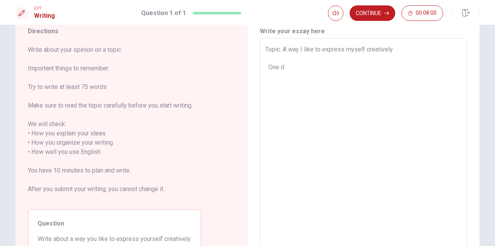
type textarea "x"
type textarea "Topic: A way I like to express myself creatively One"
type textarea "x"
type textarea "Topic: A way I like to express myself creatively One w"
type textarea "x"
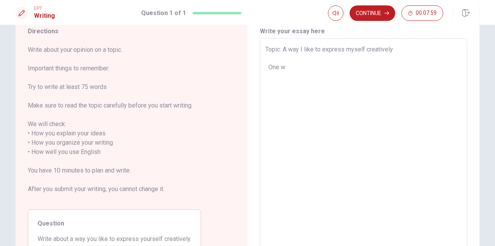
type textarea "Topic: A way I like to express myself creatively One wa"
type textarea "x"
type textarea "Topic: A way I like to express myself creatively One way"
type textarea "x"
type textarea "Topic: A way I like to express myself creatively One way"
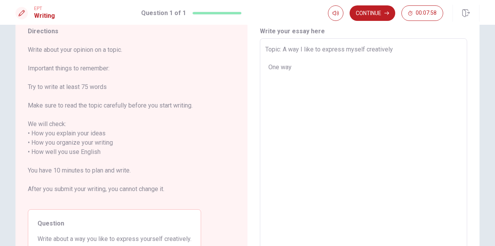
type textarea "x"
type textarea "Topic: A way I like to express myself creatively One way I"
type textarea "x"
type textarea "Topic: A way I like to express myself creatively One way I"
type textarea "x"
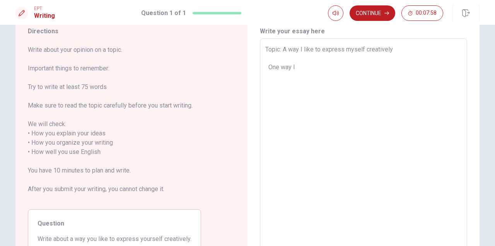
type textarea "Topic: A way I like to express myself creatively One way I l"
type textarea "x"
type textarea "Topic: A way I like to express myself creatively One way I li"
type textarea "x"
type textarea "Topic: A way I like to express myself creatively One way I lik"
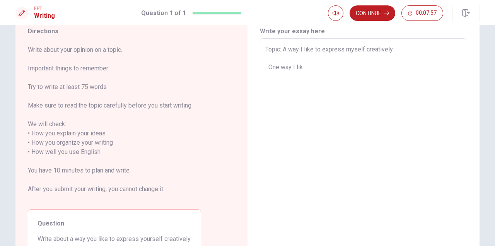
type textarea "x"
type textarea "Topic: A way I like to express myself creatively One way I like"
type textarea "x"
type textarea "Topic: A way I like to express myself creatively One way I like"
type textarea "x"
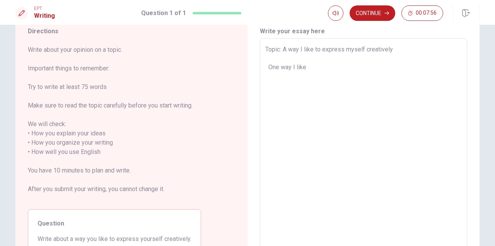
type textarea "Topic: A way I like to express myself creatively One way I like t"
type textarea "x"
type textarea "Topic: A way I like to express myself creatively One way I like to"
type textarea "x"
type textarea "Topic: A way I like to express myself creatively One way I like to"
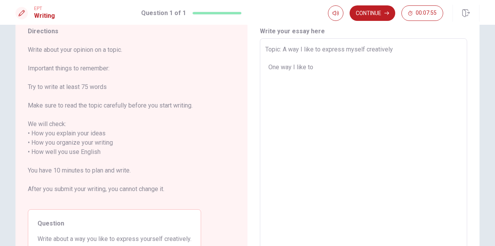
type textarea "x"
type textarea "Topic: A way I like to express myself creatively One way I like to e"
type textarea "x"
type textarea "Topic: A way I like to express myself creatively One way I like to ex"
type textarea "x"
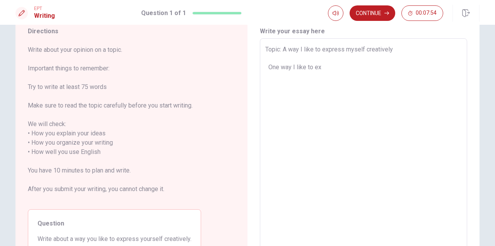
type textarea "Topic: A way I like to express myself creatively One way I like to exp"
type textarea "x"
type textarea "Topic: A way I like to express myself creatively One way I like to expr"
type textarea "x"
type textarea "Topic: A way I like to express myself creatively One way I like to expre"
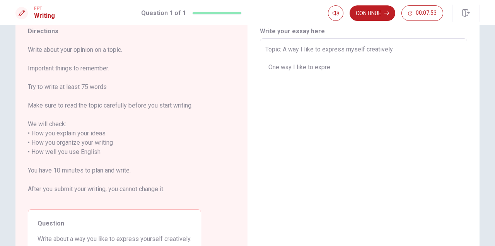
type textarea "x"
type textarea "Topic: A way I like to express myself creatively One way I like to expres"
type textarea "x"
type textarea "Topic: A way I like to express myself creatively One way I like to express"
type textarea "x"
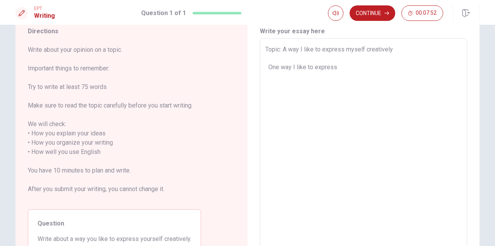
type textarea "Topic: A way I like to express myself creatively One way I like to express"
type textarea "x"
type textarea "Topic: A way I like to express myself creatively One way I like to express m"
type textarea "x"
type textarea "Topic: A way I like to express myself creatively One way I like to express my"
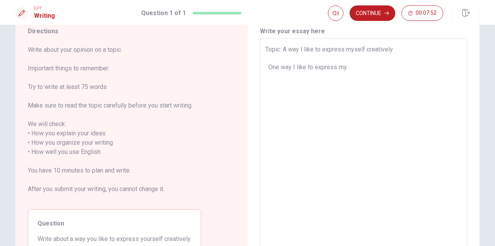
type textarea "x"
type textarea "Topic: A way I like to express myself creatively One way I like to express mys"
type textarea "x"
type textarea "Topic: A way I like to express myself creatively One way I like to express myse"
type textarea "x"
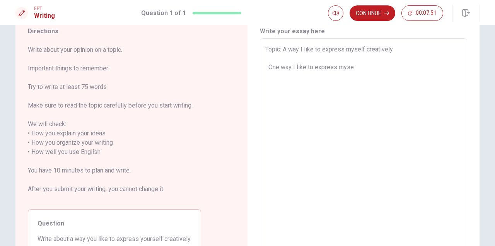
type textarea "Topic: A way I like to express myself creatively One way I like to express mysel"
type textarea "x"
type textarea "Topic: A way I like to express myself creatively One way I like to express myse…"
type textarea "x"
type textarea "Topic: A way I like to express myself creatively One way I like to express myse…"
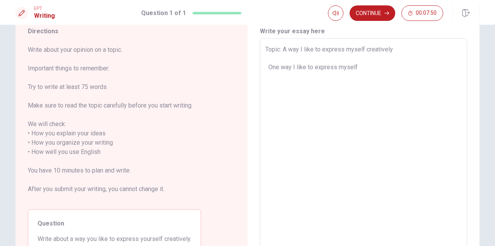
type textarea "x"
type textarea "Topic: A way I like to express myself creatively One way I like to express myse…"
type textarea "x"
type textarea "Topic: A way I like to express myself creatively One way I like to express myse…"
type textarea "x"
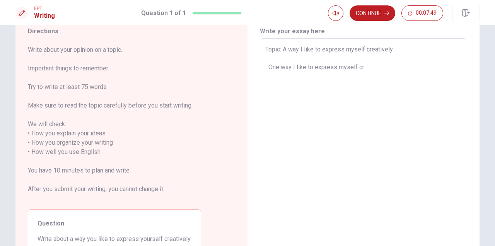
type textarea "Topic: A way I like to express myself creatively One way I like to express myse…"
type textarea "x"
type textarea "Topic: A way I like to express myself creatively One way I like to express myse…"
type textarea "x"
type textarea "Topic: A way I like to express myself creatively One way I like to express myse…"
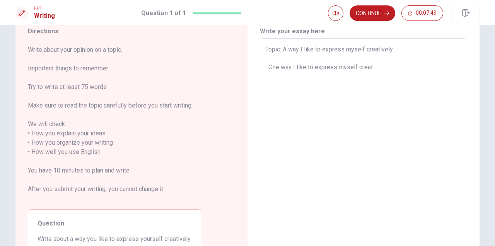
type textarea "x"
type textarea "Topic: A way I like to express myself creatively One way I like to express myse…"
type textarea "x"
click at [312, 77] on textarea "Topic: A way I like to express myself creatively One way I like to express myse…" at bounding box center [364, 148] width 197 height 206
click at [311, 77] on textarea "Topic: A way I like to express myself creatively One way I like to express myse…" at bounding box center [364, 148] width 197 height 206
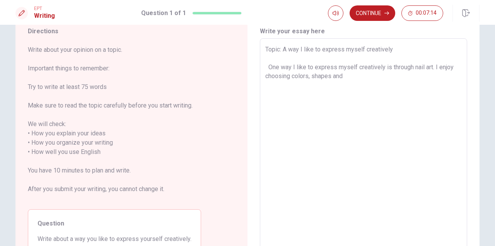
click at [351, 77] on textarea "Topic: A way I like to express myself creatively One way I like to express myse…" at bounding box center [364, 148] width 197 height 206
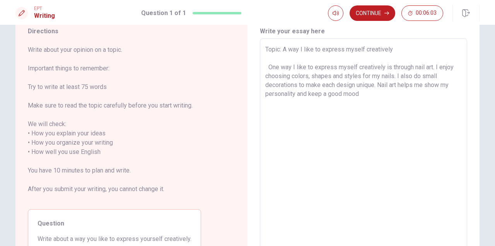
click at [385, 94] on textarea "Topic: A way I like to express myself creatively One way I like to express myse…" at bounding box center [364, 148] width 197 height 206
click at [308, 93] on textarea "Topic: A way I like to express myself creatively One way I like to express myse…" at bounding box center [364, 148] width 197 height 206
click at [309, 94] on textarea "Topic: A way I like to express myself creatively One way I like to express myse…" at bounding box center [364, 148] width 197 height 206
click at [398, 95] on textarea "Topic: A way I like to express myself creatively One way I like to express myse…" at bounding box center [364, 148] width 197 height 206
click at [404, 120] on textarea "Topic: A way I like to express myself creatively One way I like to express myse…" at bounding box center [364, 148] width 197 height 206
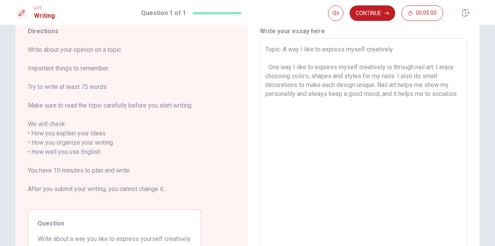
click at [461, 96] on textarea "Topic: A way I like to express myself creatively One way I like to express myse…" at bounding box center [364, 148] width 197 height 206
click at [442, 96] on textarea "Topic: A way I like to express myself creatively One way I like to express myse…" at bounding box center [364, 148] width 197 height 206
click at [463, 93] on div "Topic: A way I like to express myself creatively One way I like to express myse…" at bounding box center [363, 147] width 207 height 218
click at [464, 96] on div "Topic: A way I like to express myself creatively One way I like to express myse…" at bounding box center [363, 147] width 207 height 218
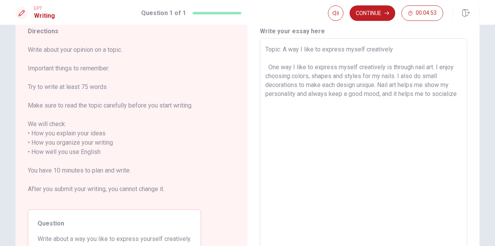
click at [456, 93] on textarea "Topic: A way I like to express myself creatively One way I like to express myse…" at bounding box center [364, 148] width 197 height 206
click at [459, 94] on textarea "Topic: A way I like to express myself creatively One way I like to express myse…" at bounding box center [364, 148] width 197 height 206
click at [359, 154] on textarea "Topic: A way I like to express myself creatively One way I like to express myse…" at bounding box center [364, 148] width 197 height 206
click at [325, 106] on textarea "Topic: A way I like to express myself creatively One way I like to express myse…" at bounding box center [364, 148] width 197 height 206
click at [420, 102] on textarea "Topic: A way I like to express myself creatively One way I like to express myse…" at bounding box center [364, 148] width 197 height 206
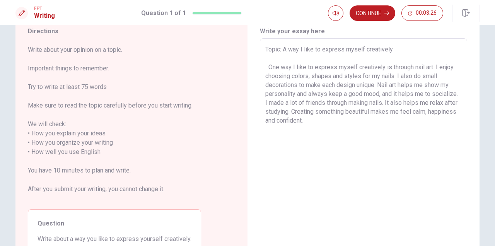
click at [310, 125] on textarea "Topic: A way I like to express myself creatively One way I like to express myse…" at bounding box center [364, 148] width 197 height 206
click at [310, 122] on textarea "Topic: A way I like to express myself creatively One way I like to express myse…" at bounding box center [364, 148] width 197 height 206
click at [345, 211] on textarea "Topic: A way I like to express myself creatively One way I like to express myse…" at bounding box center [364, 148] width 197 height 206
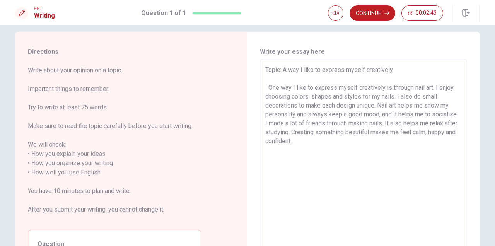
scroll to position [24, 0]
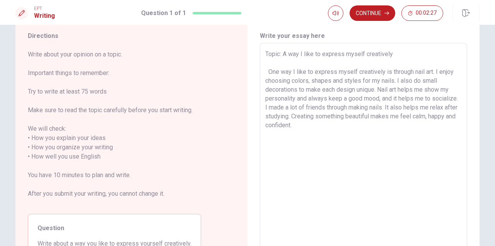
click at [380, 90] on textarea "Topic: A way I like to express myself creatively One way I like to express myse…" at bounding box center [364, 153] width 197 height 206
click at [411, 89] on textarea "Topic: A way I like to express myself creatively One way I like to express myse…" at bounding box center [364, 153] width 197 height 206
click at [427, 103] on textarea "Topic: A way I like to express myself creatively One way I like to express myse…" at bounding box center [364, 153] width 197 height 206
click at [408, 92] on textarea "Topic: A way I like to express myself creatively One way I like to express myse…" at bounding box center [364, 153] width 197 height 206
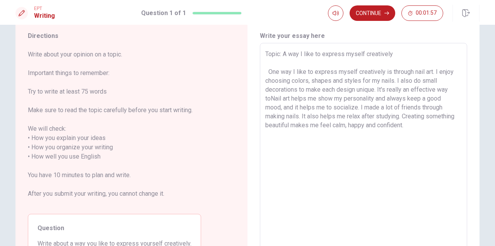
click at [451, 88] on textarea "Topic: A way I like to express myself creatively One way I like to express myse…" at bounding box center [364, 153] width 197 height 206
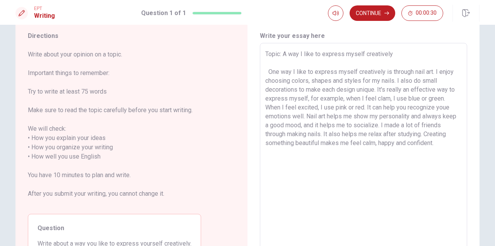
click at [454, 108] on textarea "Topic: A way I like to express myself creatively One way I like to express myse…" at bounding box center [364, 153] width 197 height 206
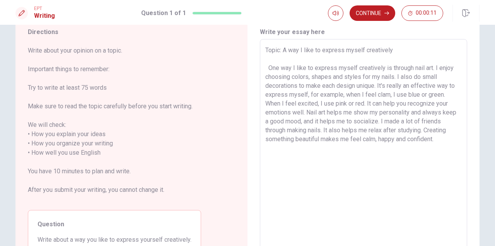
scroll to position [29, 0]
click at [373, 12] on button "Continue" at bounding box center [373, 12] width 46 height 15
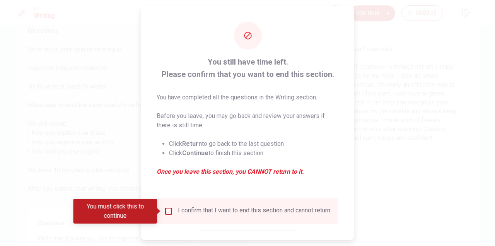
click at [212, 214] on div "I confirm that I want to end this section and cannot return." at bounding box center [255, 211] width 154 height 9
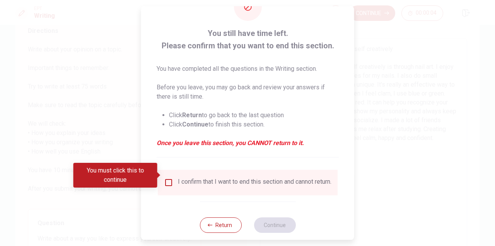
scroll to position [43, 0]
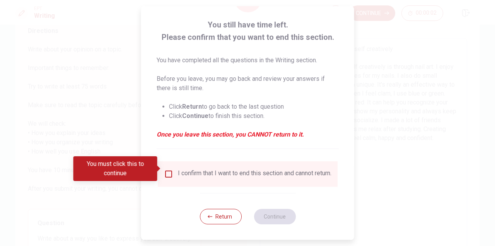
click at [167, 170] on input "You must click this to continue" at bounding box center [168, 174] width 9 height 9
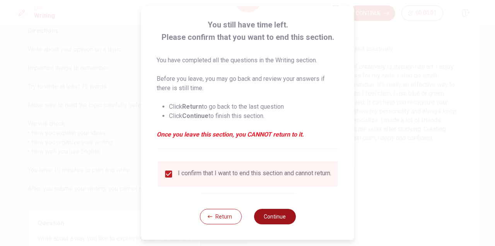
click at [271, 215] on button "Continue" at bounding box center [275, 216] width 42 height 15
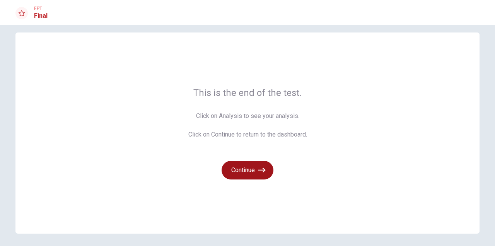
scroll to position [0, 0]
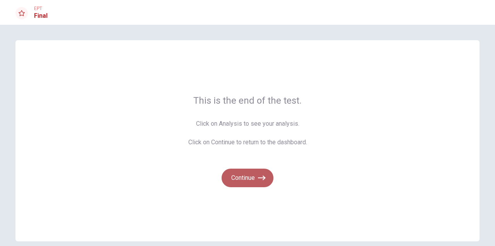
click at [247, 178] on button "Continue" at bounding box center [248, 178] width 52 height 19
